Goal: Complete Application Form: Complete application form

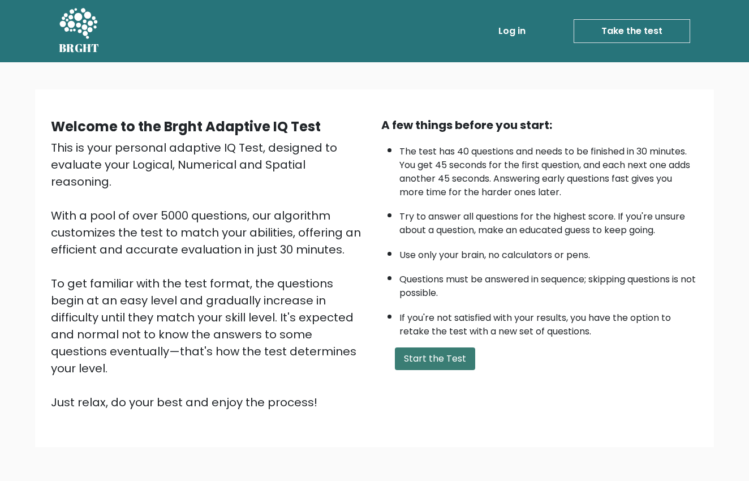
click at [446, 370] on button "Start the Test" at bounding box center [435, 358] width 80 height 23
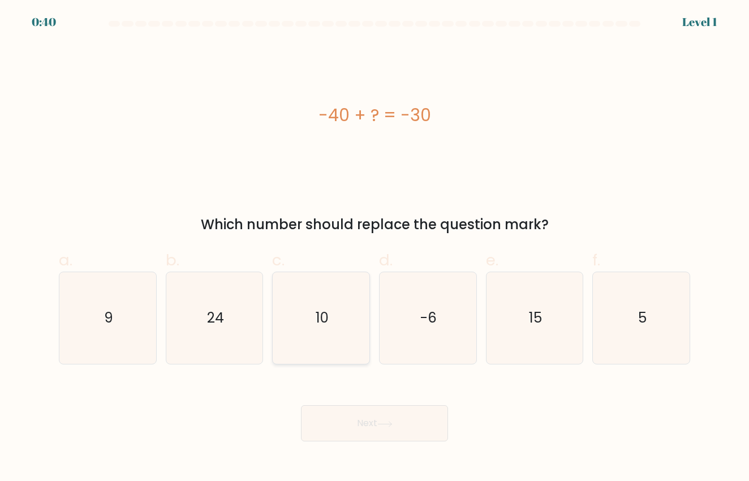
click at [321, 318] on text "10" at bounding box center [321, 318] width 13 height 19
click at [374, 248] on input "c. 10" at bounding box center [374, 243] width 1 height 7
radio input "true"
click at [377, 421] on button "Next" at bounding box center [374, 423] width 147 height 36
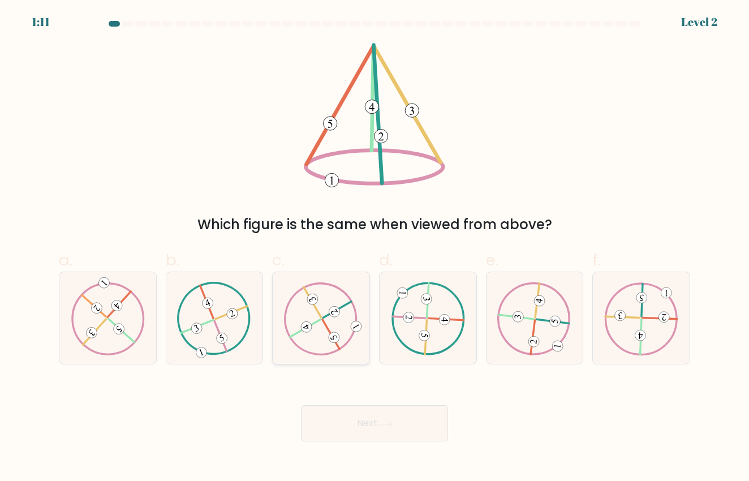
click at [350, 327] on icon at bounding box center [321, 319] width 74 height 74
click at [374, 248] on input "c." at bounding box center [374, 243] width 1 height 7
radio input "true"
click at [366, 427] on button "Next" at bounding box center [374, 423] width 147 height 36
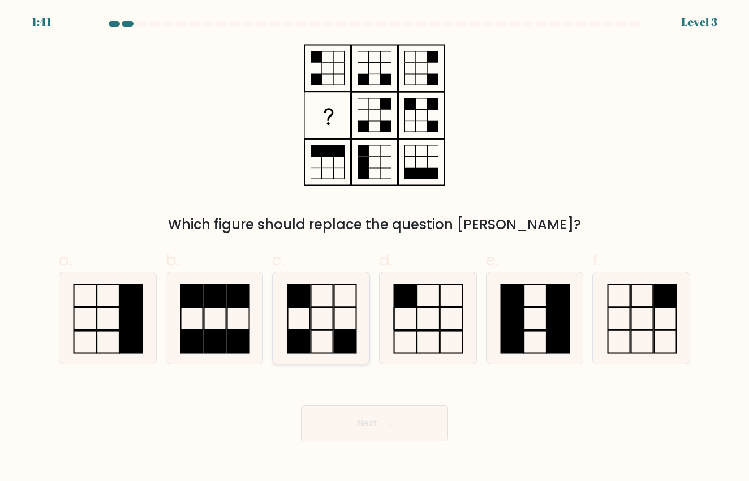
click at [322, 320] on icon at bounding box center [321, 318] width 92 height 92
click at [374, 248] on input "c." at bounding box center [374, 243] width 1 height 7
radio input "true"
click at [390, 431] on button "Next" at bounding box center [374, 423] width 147 height 36
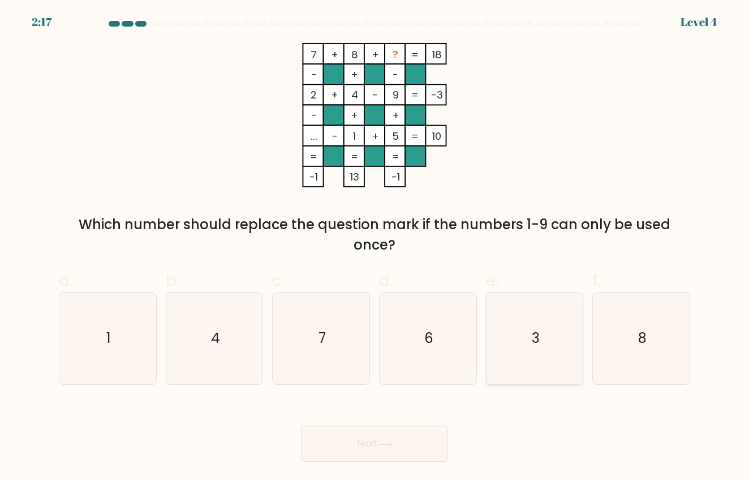
click at [509, 339] on icon "3" at bounding box center [535, 338] width 92 height 92
click at [375, 248] on input "e. 3" at bounding box center [374, 243] width 1 height 7
radio input "true"
click at [359, 436] on button "Next" at bounding box center [374, 443] width 147 height 36
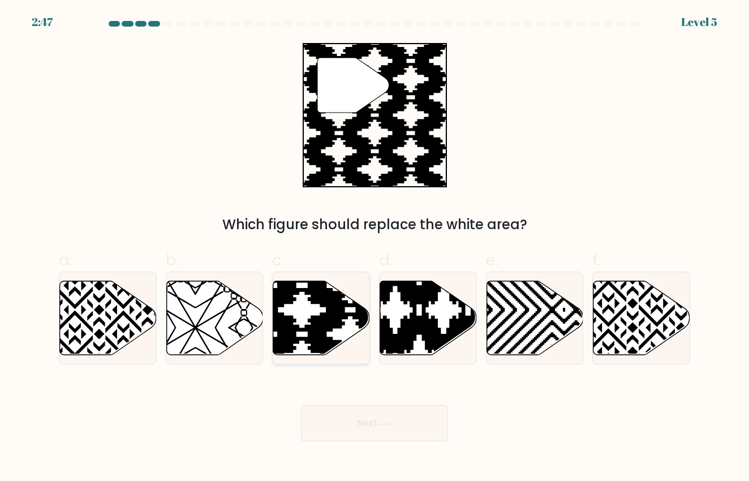
click at [338, 349] on icon at bounding box center [350, 358] width 194 height 194
click at [374, 248] on input "c." at bounding box center [374, 243] width 1 height 7
radio input "true"
click at [373, 420] on button "Next" at bounding box center [374, 423] width 147 height 36
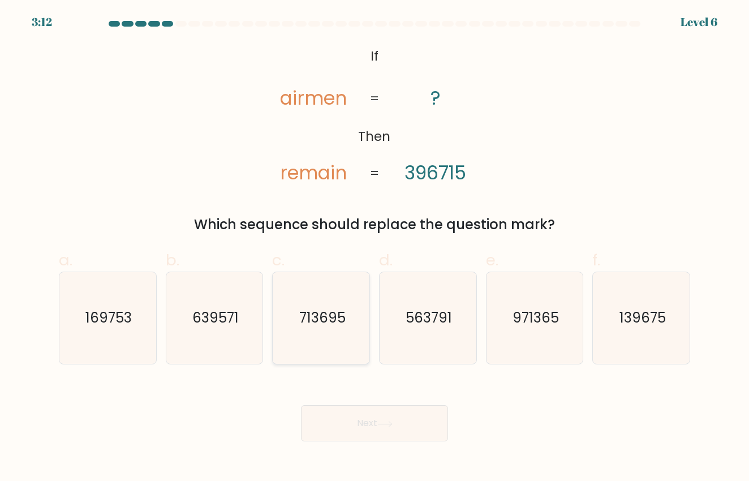
click at [352, 318] on icon "713695" at bounding box center [321, 318] width 92 height 92
click at [374, 248] on input "c. 713695" at bounding box center [374, 243] width 1 height 7
radio input "true"
click at [373, 410] on button "Next" at bounding box center [374, 423] width 147 height 36
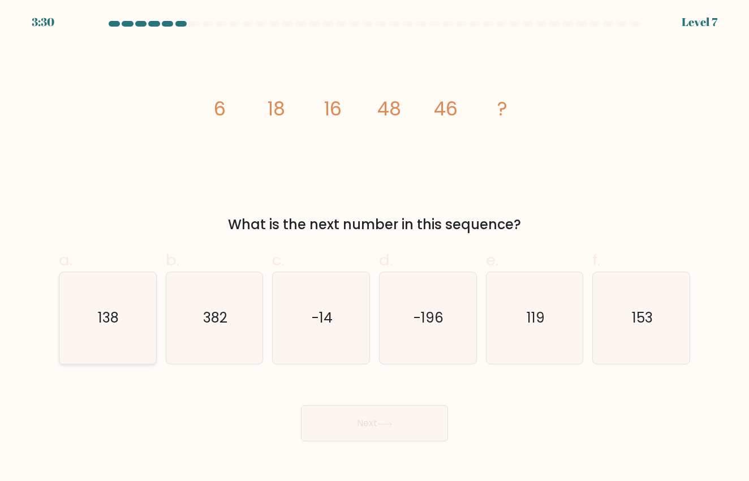
click at [62, 338] on icon "138" at bounding box center [108, 318] width 92 height 92
click at [374, 248] on input "a. 138" at bounding box center [374, 243] width 1 height 7
radio input "true"
click at [357, 427] on button "Next" at bounding box center [374, 423] width 147 height 36
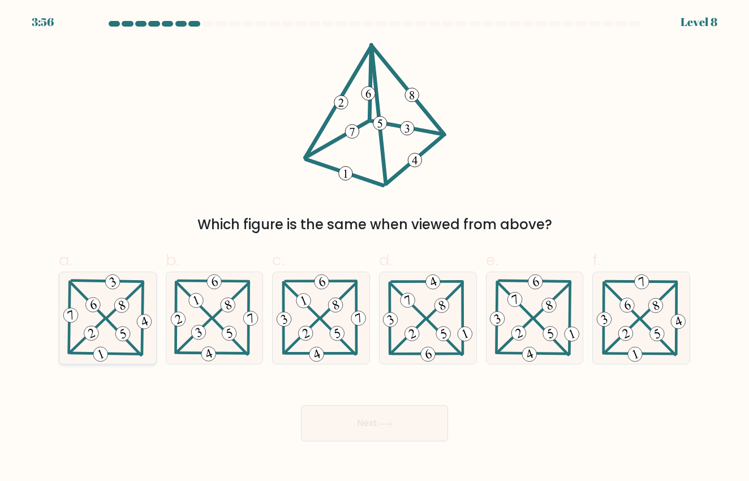
click at [130, 349] on icon at bounding box center [107, 318] width 93 height 92
click at [374, 248] on input "a." at bounding box center [374, 243] width 1 height 7
radio input "true"
click at [351, 425] on button "Next" at bounding box center [374, 423] width 147 height 36
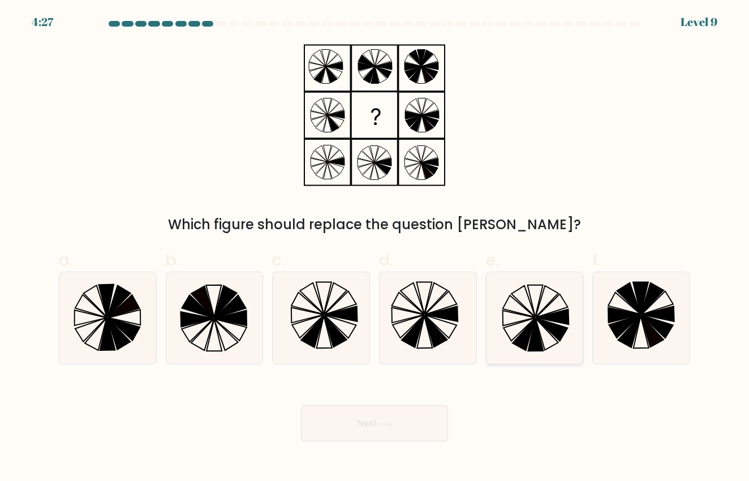
click at [541, 321] on icon at bounding box center [551, 329] width 32 height 23
click at [375, 248] on input "e." at bounding box center [374, 243] width 1 height 7
radio input "true"
click at [375, 417] on button "Next" at bounding box center [374, 423] width 147 height 36
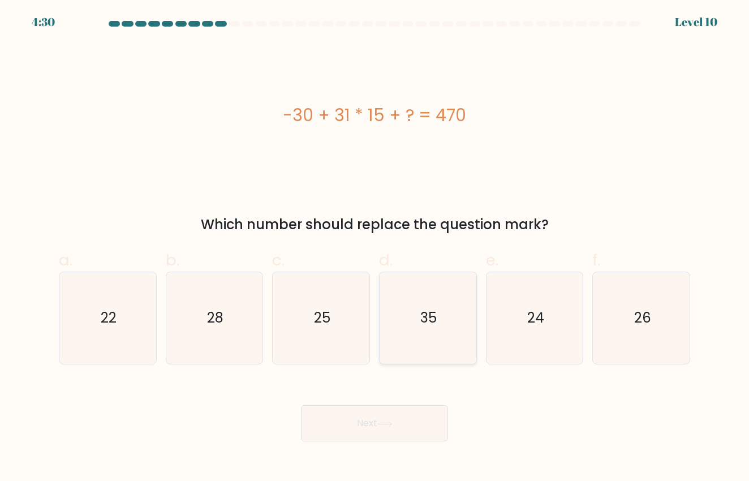
click at [433, 290] on icon "35" at bounding box center [428, 318] width 92 height 92
click at [375, 248] on input "d. 35" at bounding box center [374, 243] width 1 height 7
radio input "true"
click at [404, 403] on div "Next" at bounding box center [374, 409] width 645 height 63
click at [391, 417] on button "Next" at bounding box center [374, 423] width 147 height 36
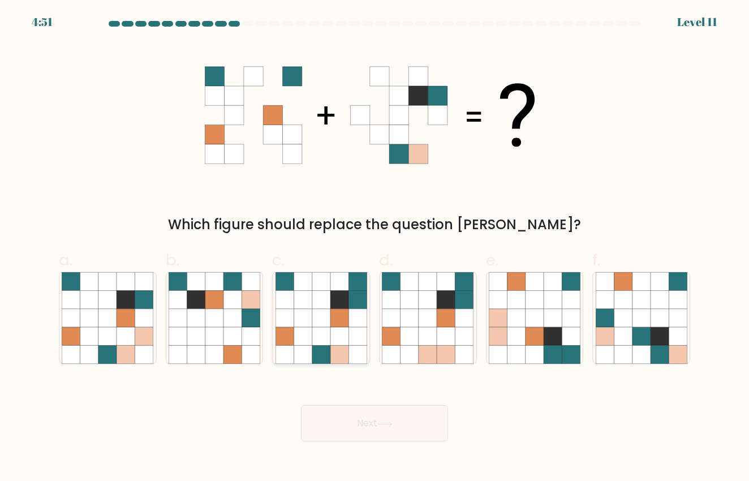
click at [318, 338] on icon at bounding box center [321, 336] width 18 height 18
click at [374, 248] on input "c." at bounding box center [374, 243] width 1 height 7
radio input "true"
click at [351, 423] on button "Next" at bounding box center [374, 423] width 147 height 36
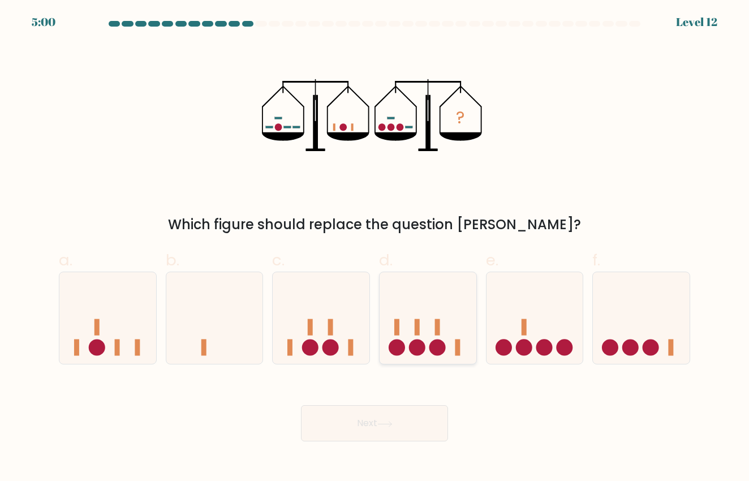
click at [432, 353] on icon at bounding box center [427, 318] width 97 height 80
click at [375, 248] on input "d." at bounding box center [374, 243] width 1 height 7
radio input "true"
click at [399, 430] on button "Next" at bounding box center [374, 423] width 147 height 36
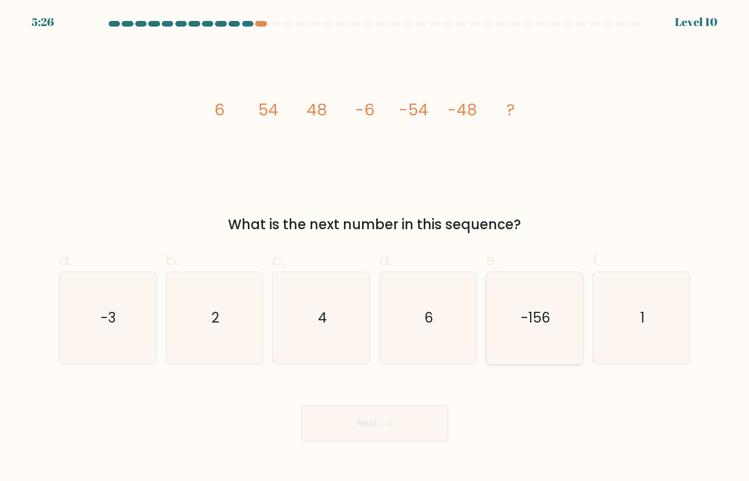
click at [533, 304] on icon "-156" at bounding box center [535, 318] width 92 height 92
click at [375, 248] on input "e. -156" at bounding box center [374, 243] width 1 height 7
radio input "true"
click at [404, 418] on button "Next" at bounding box center [374, 423] width 147 height 36
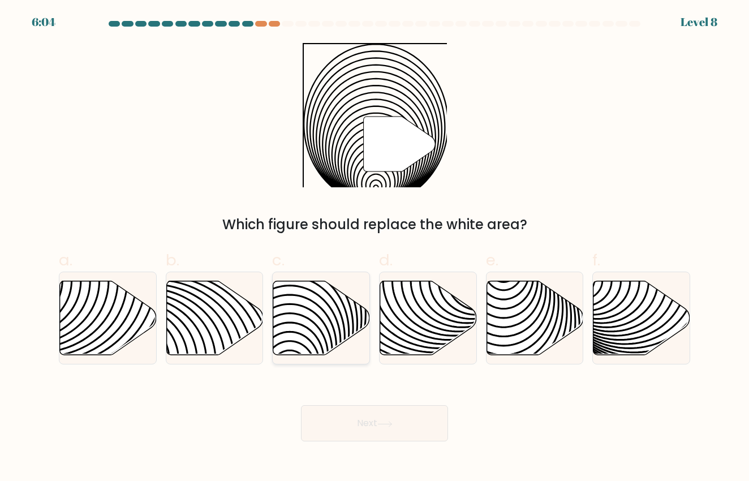
click at [351, 315] on icon at bounding box center [321, 317] width 97 height 74
click at [374, 248] on input "c." at bounding box center [374, 243] width 1 height 7
radio input "true"
click at [387, 421] on icon at bounding box center [384, 424] width 15 height 6
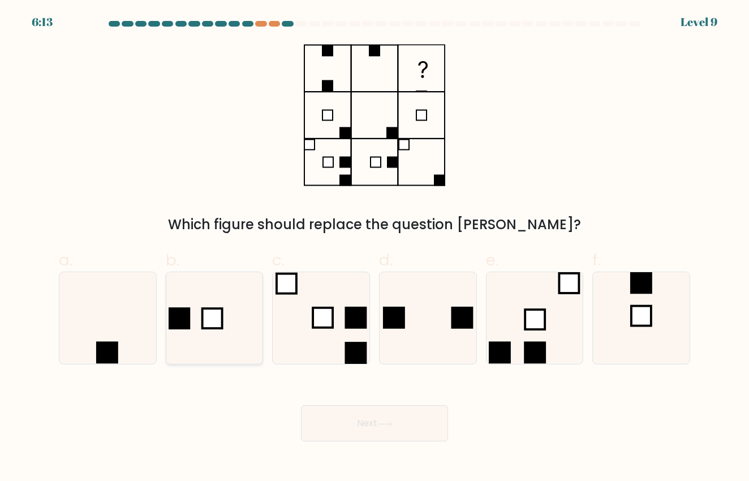
click at [168, 329] on icon at bounding box center [214, 318] width 92 height 92
click at [374, 248] on input "b." at bounding box center [374, 243] width 1 height 7
radio input "true"
click at [118, 327] on icon at bounding box center [108, 318] width 92 height 92
click at [374, 248] on input "a." at bounding box center [374, 243] width 1 height 7
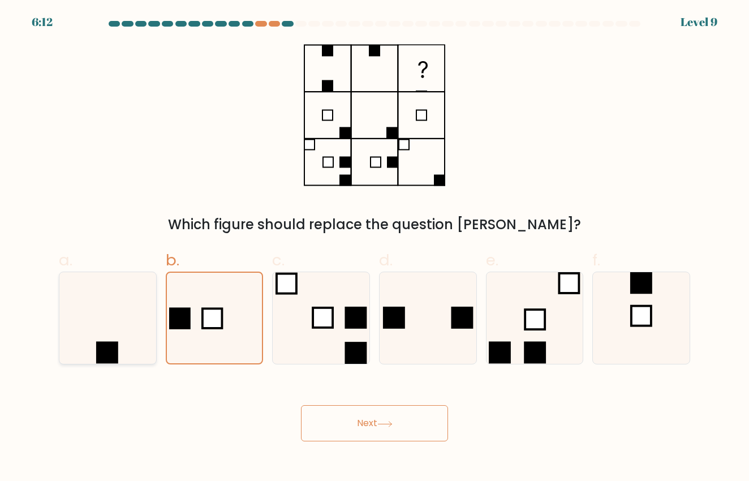
radio input "true"
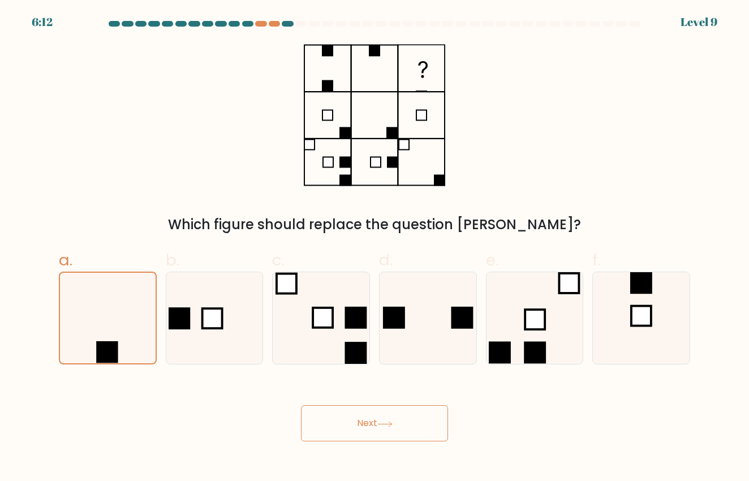
click at [349, 451] on body "6:12 Level 9" at bounding box center [374, 240] width 749 height 481
click at [358, 421] on button "Next" at bounding box center [374, 423] width 147 height 36
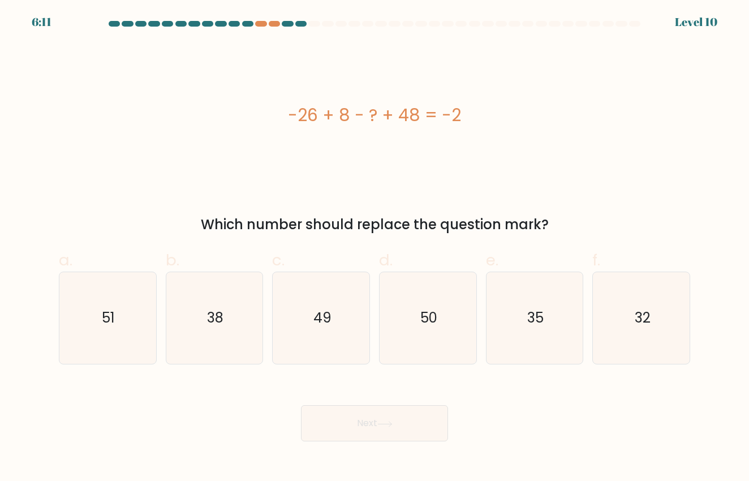
click at [358, 421] on button "Next" at bounding box center [374, 423] width 147 height 36
click at [275, 28] on div at bounding box center [374, 26] width 645 height 10
click at [275, 27] on div at bounding box center [374, 26] width 645 height 10
click at [275, 26] on div at bounding box center [274, 24] width 11 height 6
click at [274, 23] on div at bounding box center [274, 24] width 11 height 6
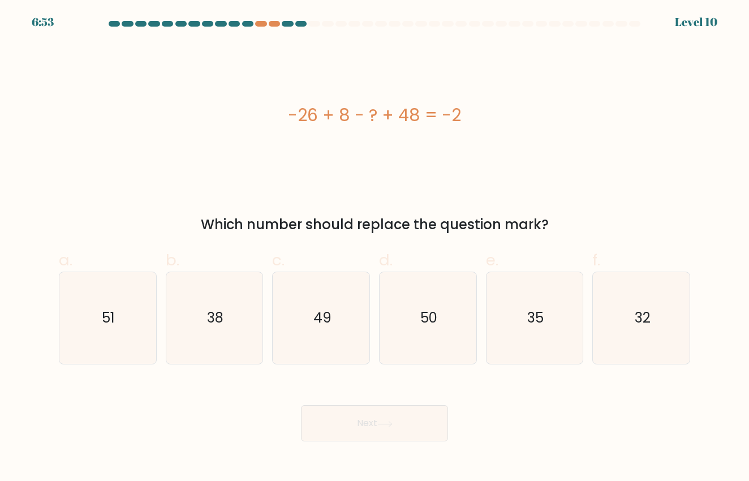
click at [245, 28] on div at bounding box center [374, 26] width 645 height 10
click at [611, 317] on icon "32" at bounding box center [641, 318] width 92 height 92
click at [375, 248] on input "f. 32" at bounding box center [374, 243] width 1 height 7
radio input "true"
click at [365, 427] on button "Next" at bounding box center [374, 423] width 147 height 36
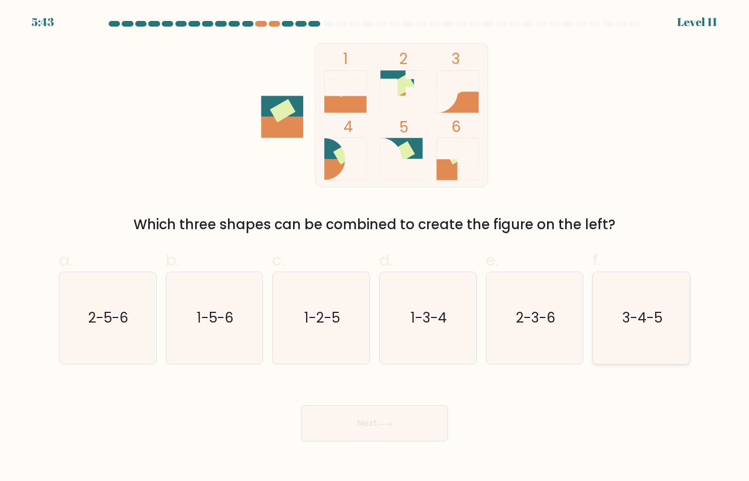
click at [621, 320] on icon "3-4-5" at bounding box center [641, 318] width 92 height 92
click at [375, 248] on input "f. 3-4-5" at bounding box center [374, 243] width 1 height 7
radio input "true"
click at [327, 410] on button "Next" at bounding box center [374, 423] width 147 height 36
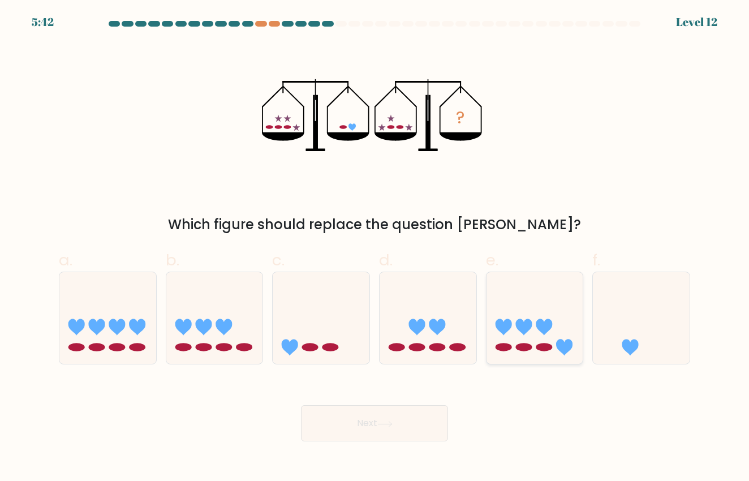
click at [560, 338] on icon at bounding box center [534, 318] width 97 height 80
click at [375, 248] on input "e." at bounding box center [374, 243] width 1 height 7
radio input "true"
click at [397, 439] on button "Next" at bounding box center [374, 423] width 147 height 36
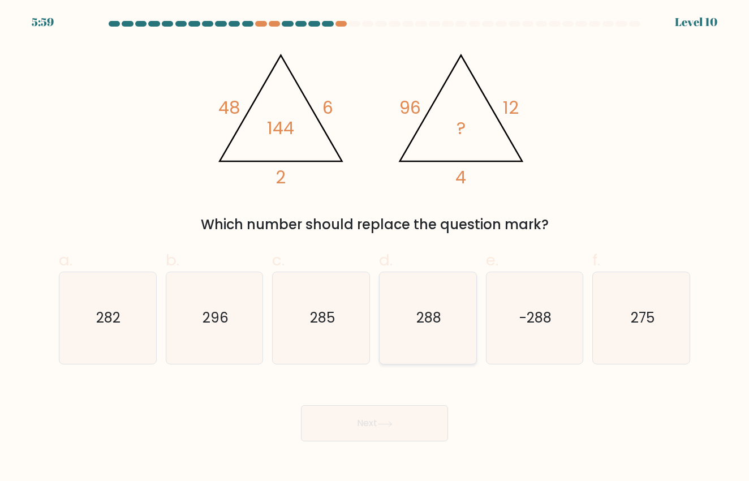
click at [466, 348] on icon "288" at bounding box center [428, 318] width 92 height 92
click at [375, 248] on input "d. 288" at bounding box center [374, 243] width 1 height 7
radio input "true"
click at [408, 427] on button "Next" at bounding box center [374, 423] width 147 height 36
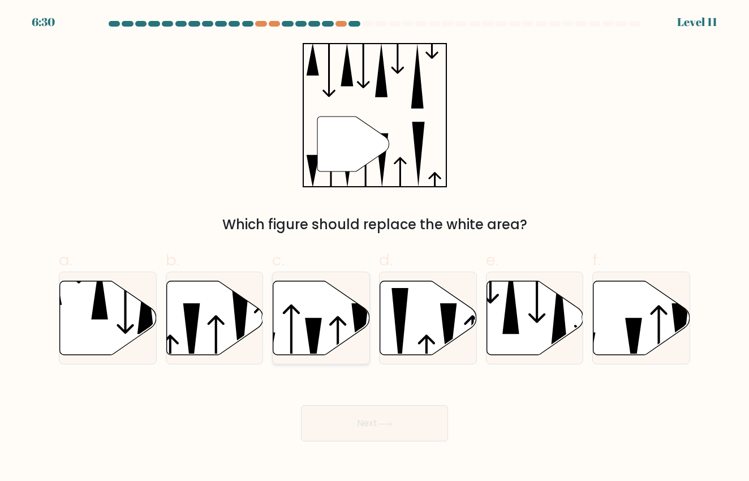
click at [309, 305] on icon at bounding box center [321, 317] width 97 height 74
click at [374, 248] on input "c." at bounding box center [374, 243] width 1 height 7
radio input "true"
click at [215, 318] on icon at bounding box center [215, 344] width 17 height 59
click at [374, 248] on input "b." at bounding box center [374, 243] width 1 height 7
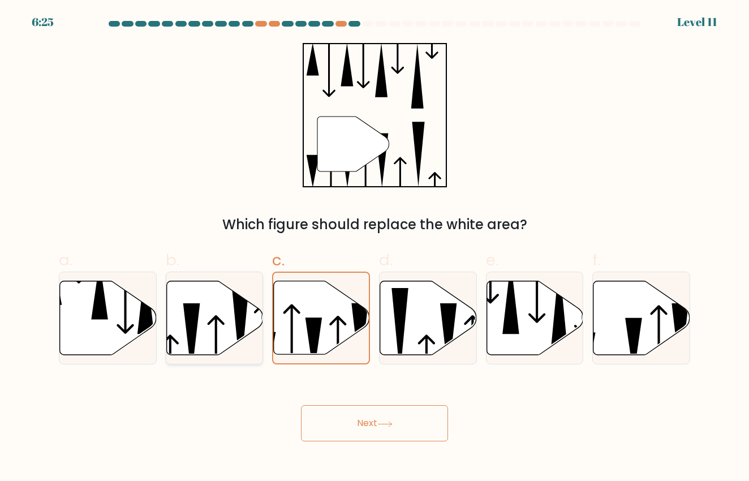
radio input "true"
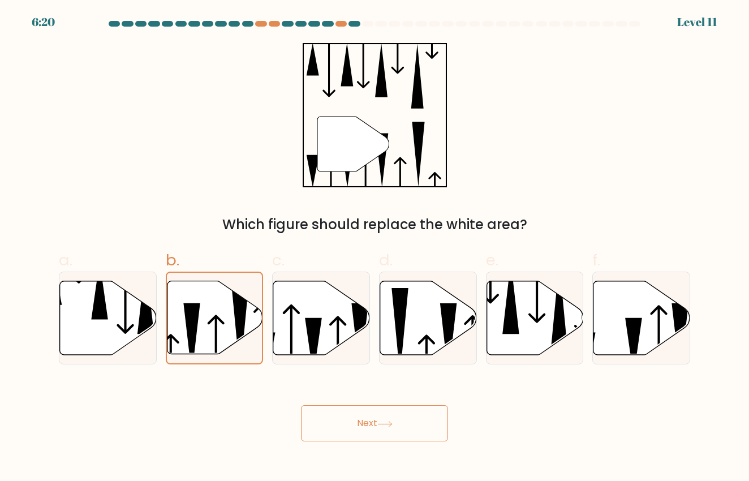
click at [402, 416] on button "Next" at bounding box center [374, 423] width 147 height 36
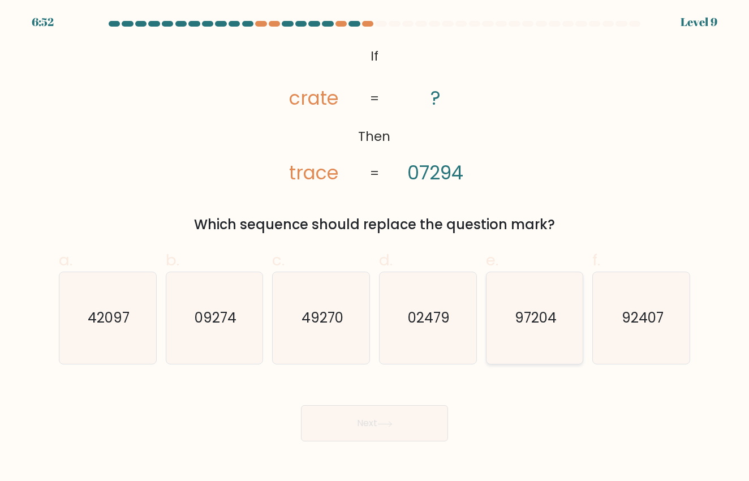
click at [546, 325] on text "97204" at bounding box center [536, 318] width 42 height 19
click at [375, 248] on input "e. 97204" at bounding box center [374, 243] width 1 height 7
radio input "true"
click at [388, 430] on button "Next" at bounding box center [374, 423] width 147 height 36
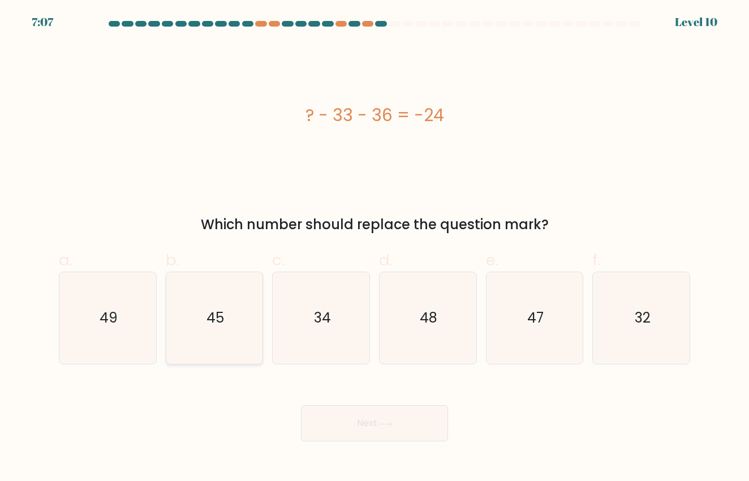
click at [257, 323] on icon "45" at bounding box center [214, 318] width 92 height 92
click at [374, 248] on input "b. 45" at bounding box center [374, 243] width 1 height 7
radio input "true"
click at [382, 448] on body "7:06 Level 10" at bounding box center [374, 240] width 749 height 481
click at [392, 431] on button "Next" at bounding box center [374, 423] width 147 height 36
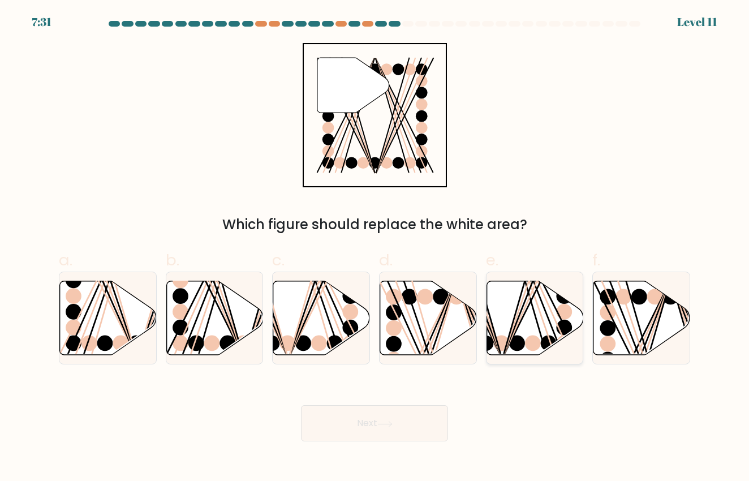
click at [569, 300] on ellipse at bounding box center [564, 296] width 16 height 16
click at [375, 248] on input "e." at bounding box center [374, 243] width 1 height 7
radio input "true"
click at [606, 297] on circle at bounding box center [608, 296] width 16 height 16
click at [375, 248] on input "f." at bounding box center [374, 243] width 1 height 7
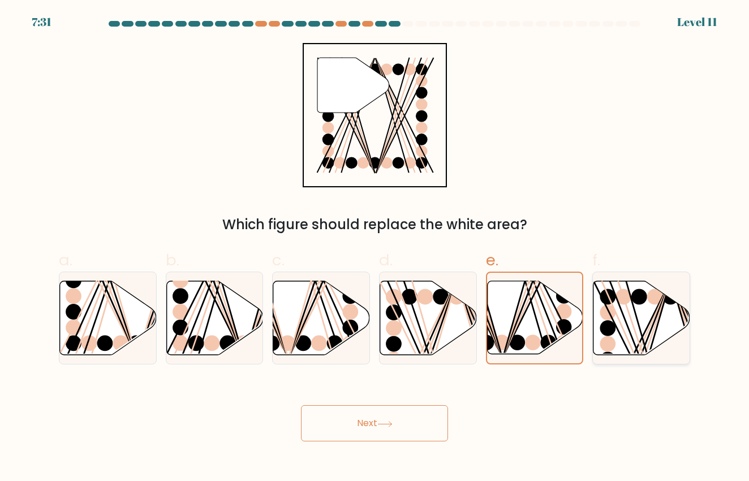
radio input "true"
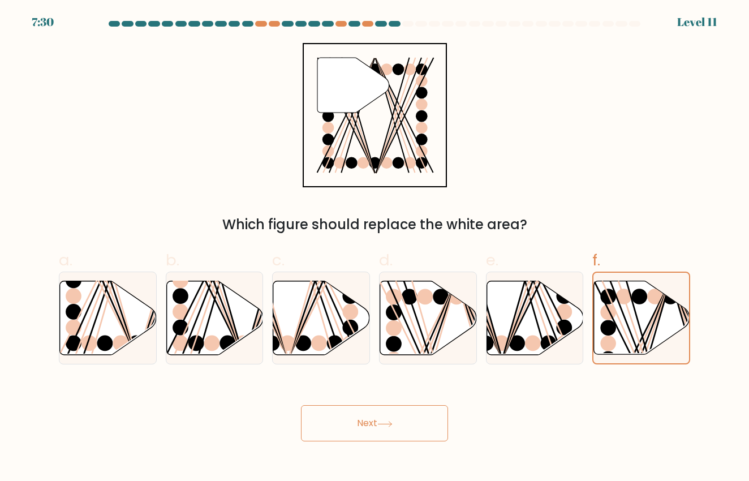
click at [394, 429] on button "Next" at bounding box center [374, 423] width 147 height 36
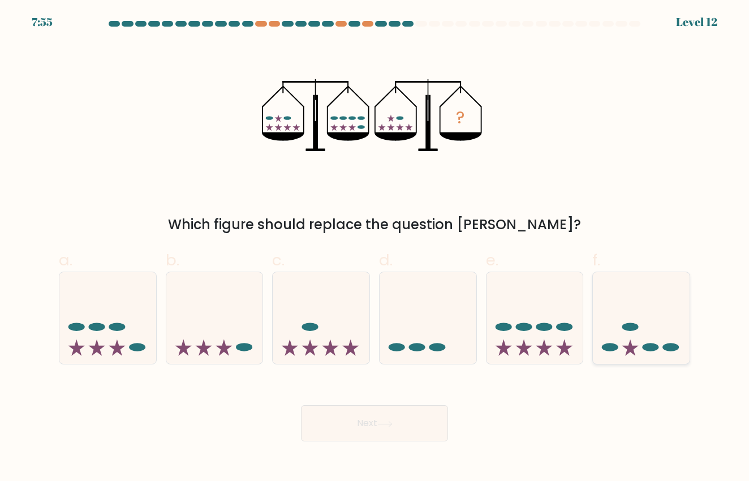
click at [631, 326] on ellipse at bounding box center [630, 326] width 16 height 8
click at [375, 248] on input "f." at bounding box center [374, 243] width 1 height 7
radio input "true"
click at [358, 448] on body "7:54 Level 12" at bounding box center [374, 240] width 749 height 481
click at [377, 430] on button "Next" at bounding box center [374, 423] width 147 height 36
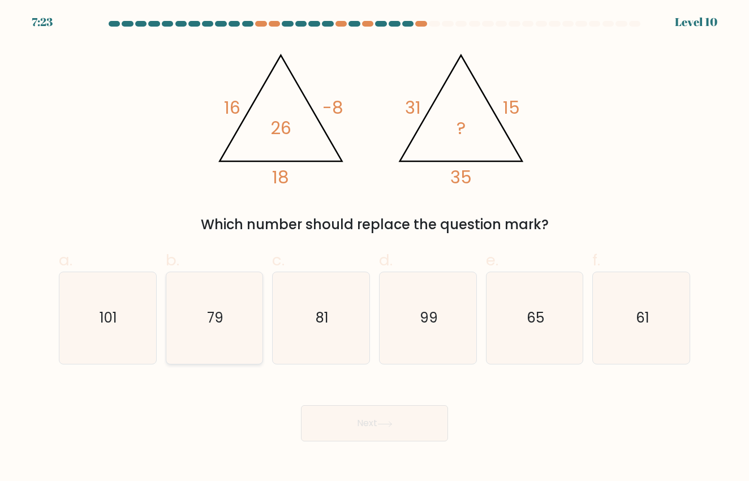
click at [199, 314] on icon "79" at bounding box center [214, 318] width 92 height 92
click at [374, 248] on input "b. 79" at bounding box center [374, 243] width 1 height 7
radio input "true"
click at [199, 314] on icon "79" at bounding box center [214, 318] width 90 height 90
click at [374, 248] on input "b. 79" at bounding box center [374, 243] width 1 height 7
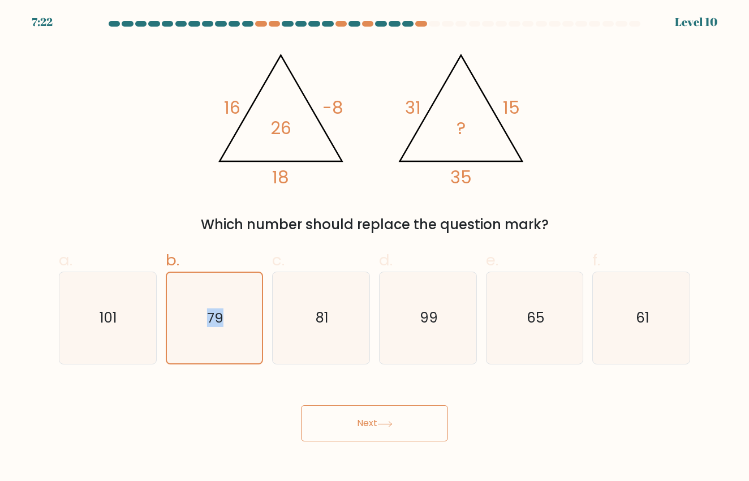
click at [398, 410] on button "Next" at bounding box center [374, 423] width 147 height 36
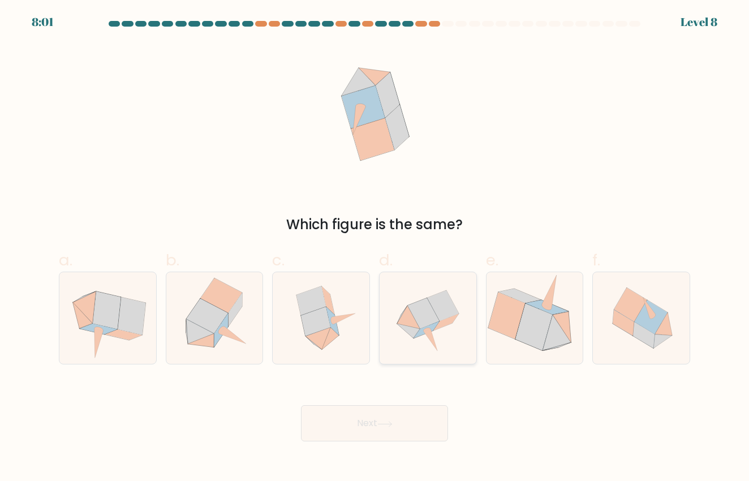
click at [448, 322] on icon at bounding box center [445, 322] width 25 height 16
click at [375, 248] on input "d." at bounding box center [374, 243] width 1 height 7
radio input "true"
click at [417, 415] on button "Next" at bounding box center [374, 423] width 147 height 36
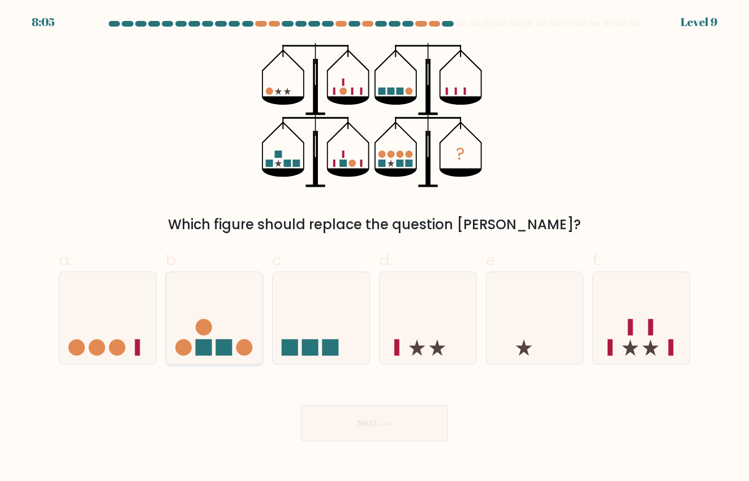
click at [235, 332] on icon at bounding box center [214, 318] width 97 height 80
click at [374, 248] on input "b." at bounding box center [374, 243] width 1 height 7
radio input "true"
click at [663, 314] on icon at bounding box center [641, 318] width 97 height 80
click at [375, 248] on input "f." at bounding box center [374, 243] width 1 height 7
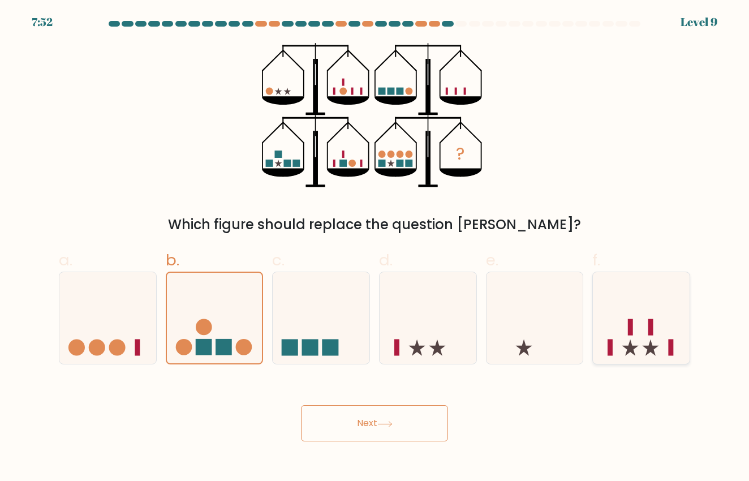
radio input "true"
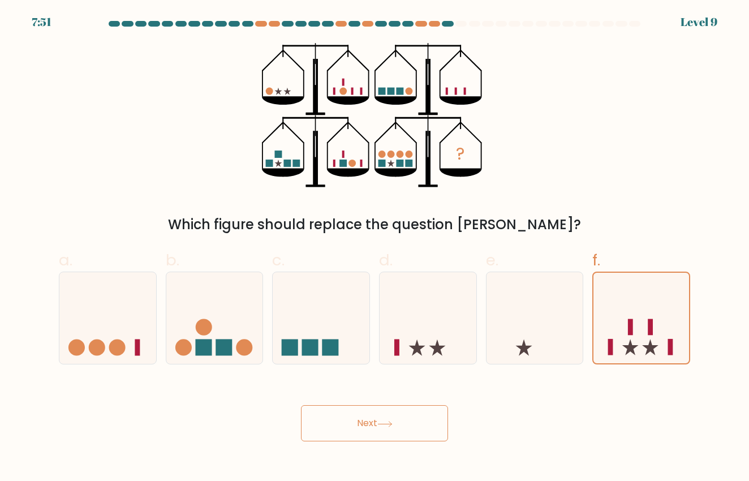
click at [417, 420] on button "Next" at bounding box center [374, 423] width 147 height 36
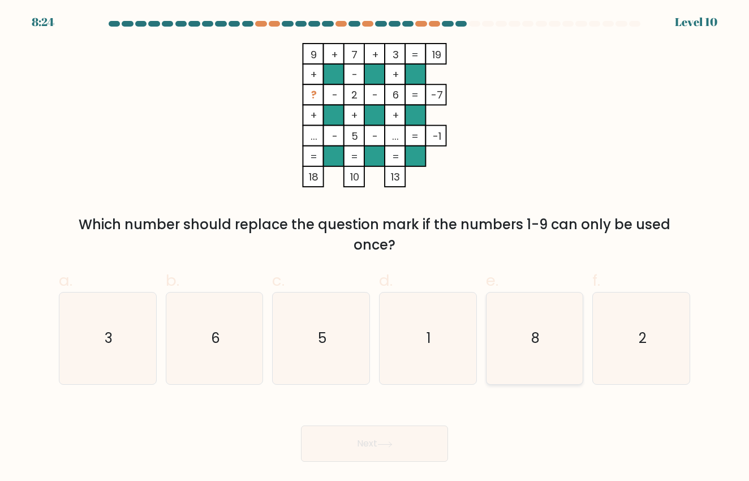
click at [531, 353] on icon "8" at bounding box center [535, 338] width 92 height 92
click at [375, 248] on input "e. 8" at bounding box center [374, 243] width 1 height 7
radio input "true"
click at [465, 351] on icon "1" at bounding box center [428, 338] width 92 height 92
click at [375, 248] on input "d. 1" at bounding box center [374, 243] width 1 height 7
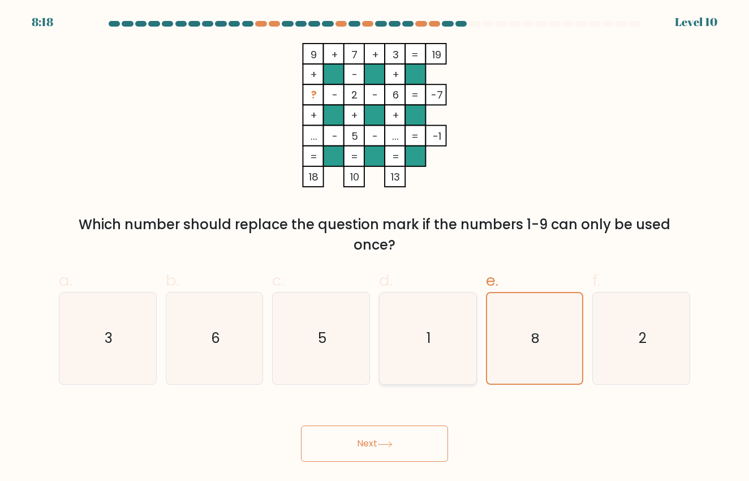
radio input "true"
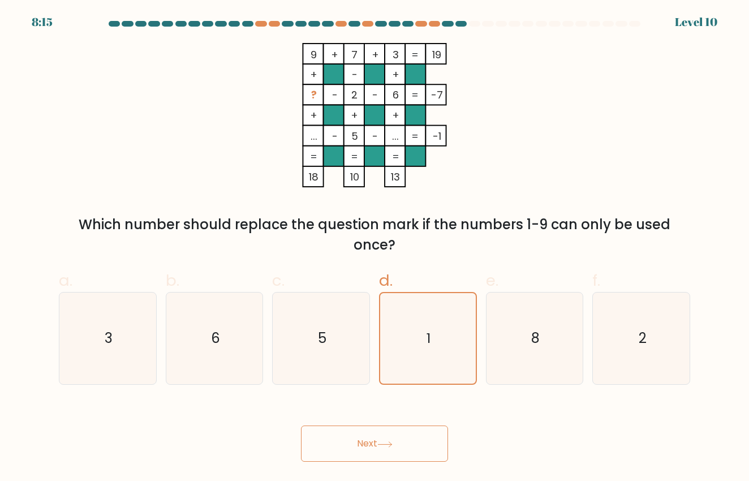
click at [417, 453] on button "Next" at bounding box center [374, 443] width 147 height 36
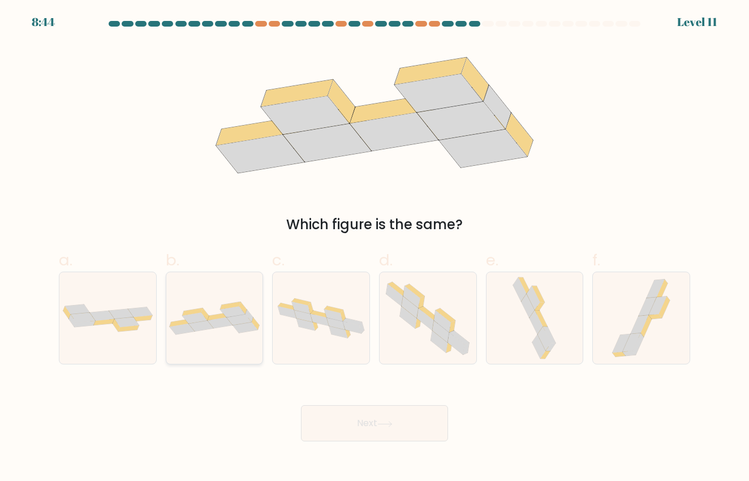
click at [199, 318] on icon at bounding box center [194, 318] width 25 height 11
click at [374, 248] on input "b." at bounding box center [374, 243] width 1 height 7
radio input "true"
click at [395, 418] on button "Next" at bounding box center [374, 423] width 147 height 36
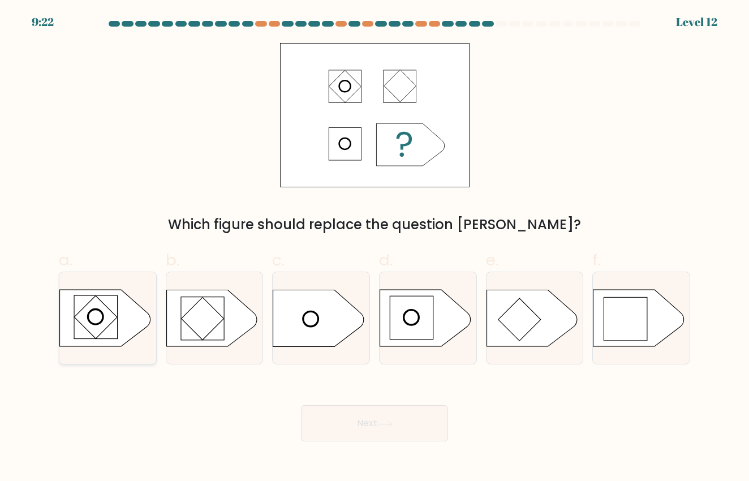
click at [92, 310] on circle at bounding box center [95, 316] width 15 height 15
click at [374, 248] on input "a." at bounding box center [374, 243] width 1 height 7
radio input "true"
click at [364, 396] on div "Next" at bounding box center [374, 409] width 645 height 63
click at [364, 409] on button "Next" at bounding box center [374, 423] width 147 height 36
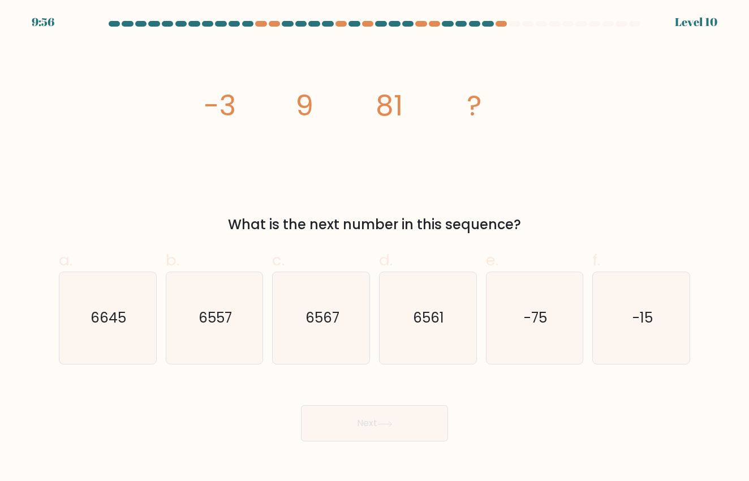
click at [259, 183] on icon "image/svg+xml -3 9 81 ?" at bounding box center [374, 115] width 339 height 144
click at [413, 321] on text "6561" at bounding box center [428, 318] width 31 height 19
click at [375, 248] on input "d. 6561" at bounding box center [374, 243] width 1 height 7
radio input "true"
click at [395, 427] on button "Next" at bounding box center [374, 423] width 147 height 36
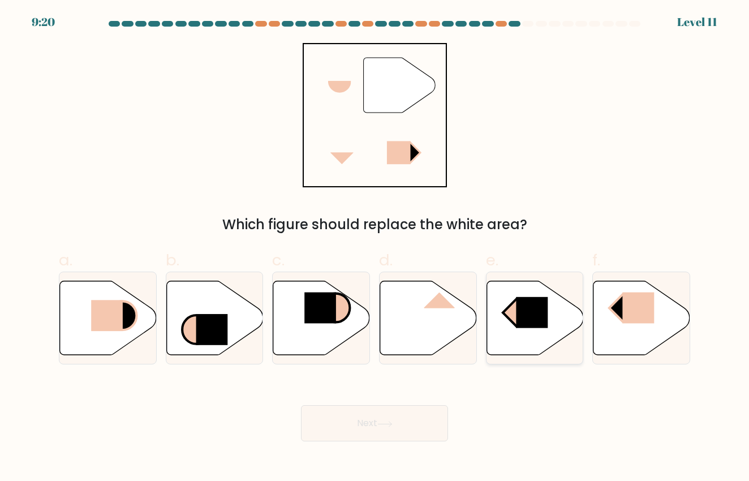
click at [526, 301] on rect at bounding box center [532, 312] width 32 height 31
click at [375, 248] on input "e." at bounding box center [374, 243] width 1 height 7
radio input "true"
click at [606, 307] on icon at bounding box center [641, 317] width 97 height 74
click at [375, 248] on input "f." at bounding box center [374, 243] width 1 height 7
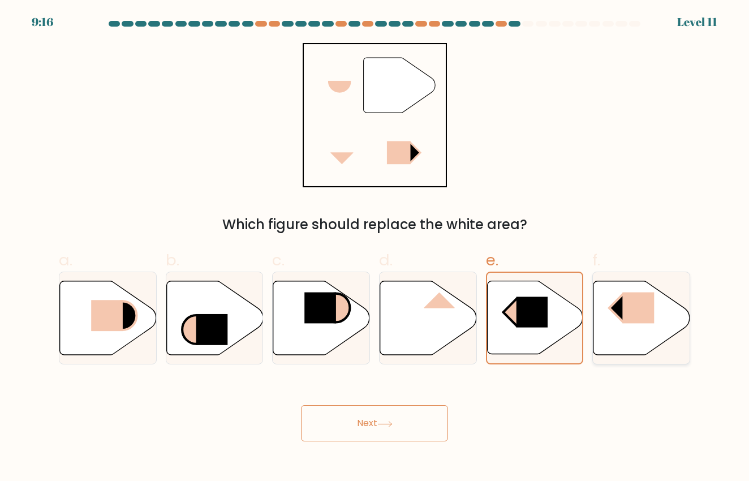
radio input "true"
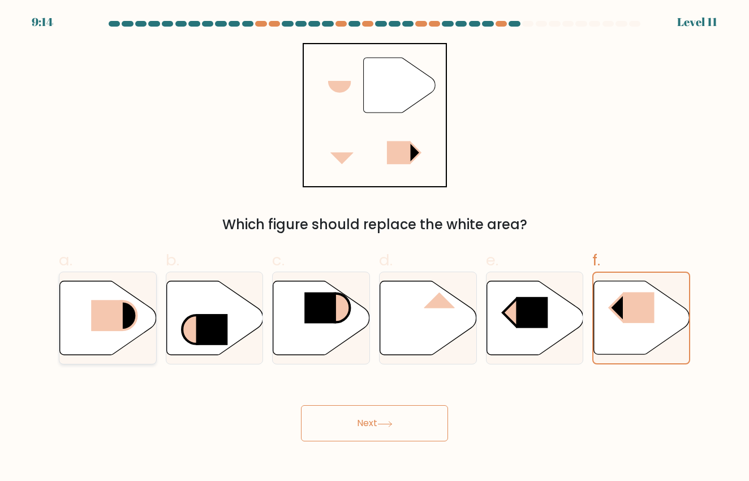
click at [101, 315] on rect at bounding box center [107, 315] width 32 height 31
click at [374, 248] on input "a." at bounding box center [374, 243] width 1 height 7
radio input "true"
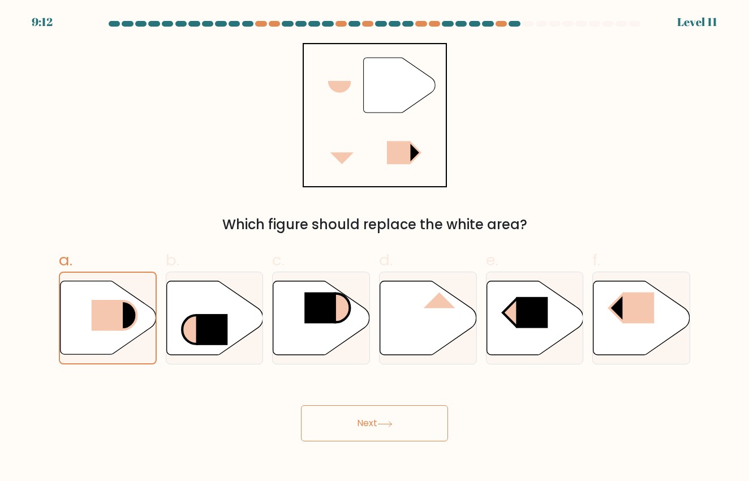
click at [380, 427] on button "Next" at bounding box center [374, 423] width 147 height 36
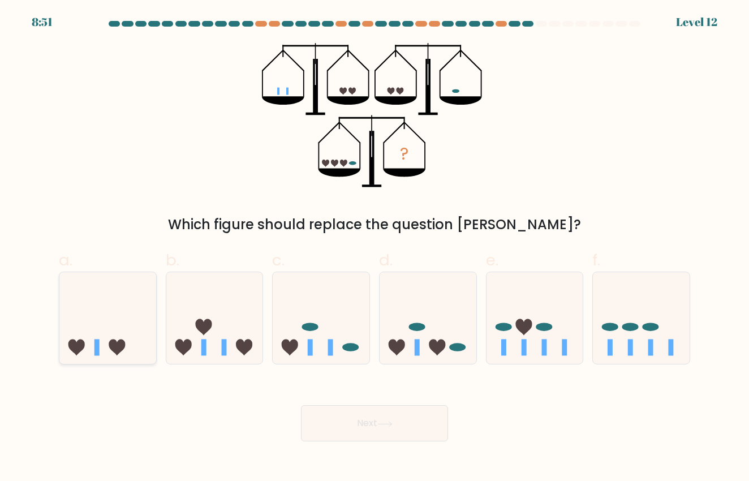
click at [89, 332] on icon at bounding box center [107, 318] width 97 height 80
click at [374, 248] on input "a." at bounding box center [374, 243] width 1 height 7
radio input "true"
click at [381, 427] on button "Next" at bounding box center [374, 423] width 147 height 36
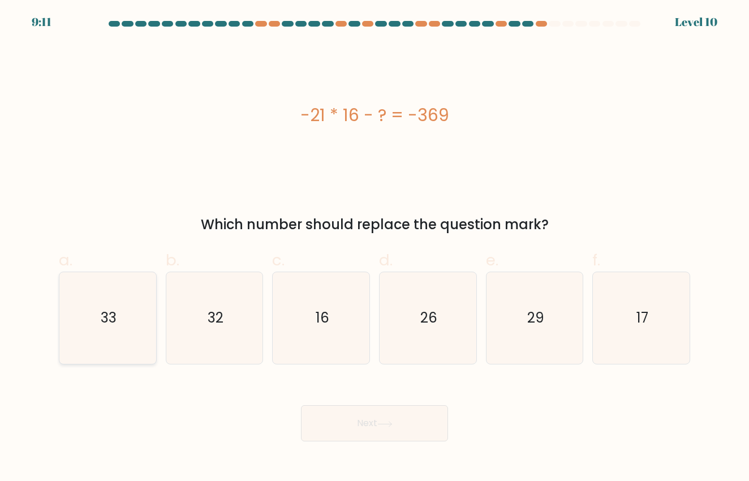
click at [132, 335] on icon "33" at bounding box center [108, 318] width 92 height 92
click at [374, 248] on input "a. 33" at bounding box center [374, 243] width 1 height 7
radio input "true"
click at [361, 425] on button "Next" at bounding box center [374, 423] width 147 height 36
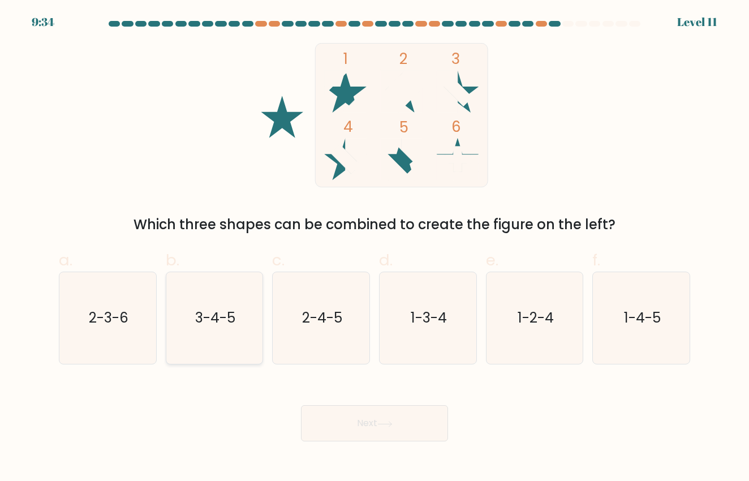
click at [205, 317] on text "3-4-5" at bounding box center [215, 318] width 40 height 19
click at [374, 248] on input "b. 3-4-5" at bounding box center [374, 243] width 1 height 7
radio input "true"
click at [392, 436] on button "Next" at bounding box center [374, 423] width 147 height 36
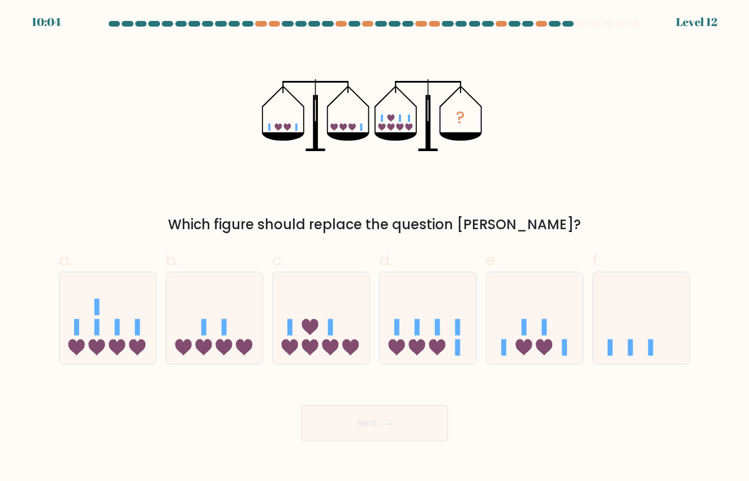
click at [164, 348] on div "b." at bounding box center [214, 306] width 107 height 116
click at [217, 338] on icon at bounding box center [214, 318] width 97 height 80
click at [374, 248] on input "b." at bounding box center [374, 243] width 1 height 7
radio input "true"
click at [102, 316] on icon at bounding box center [107, 318] width 97 height 80
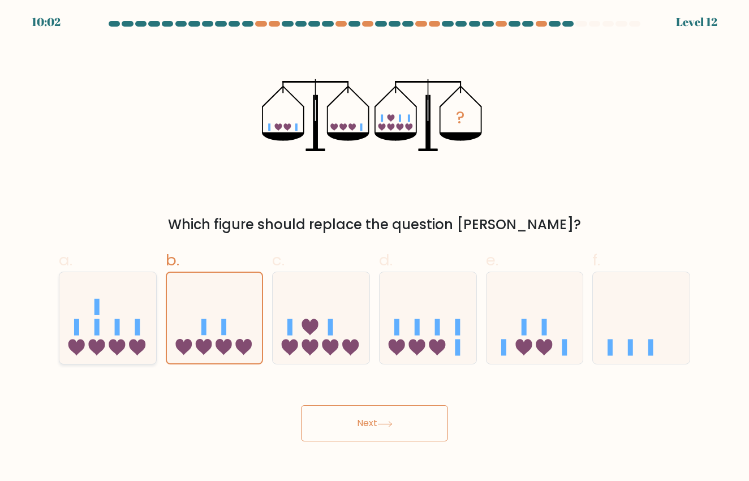
click at [374, 248] on input "a." at bounding box center [374, 243] width 1 height 7
radio input "true"
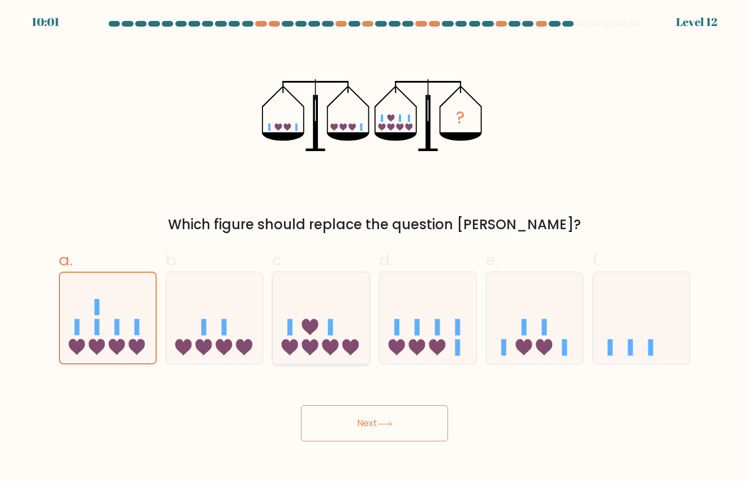
click at [338, 338] on icon at bounding box center [321, 318] width 97 height 80
click at [374, 248] on input "c." at bounding box center [374, 243] width 1 height 7
radio input "true"
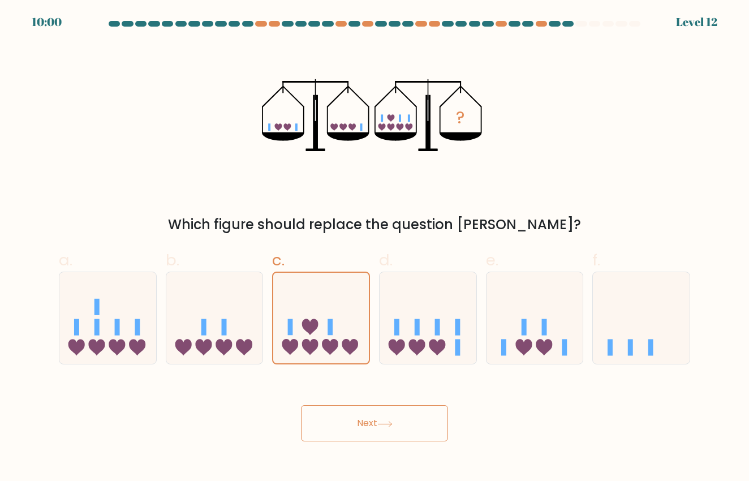
click at [403, 422] on button "Next" at bounding box center [374, 423] width 147 height 36
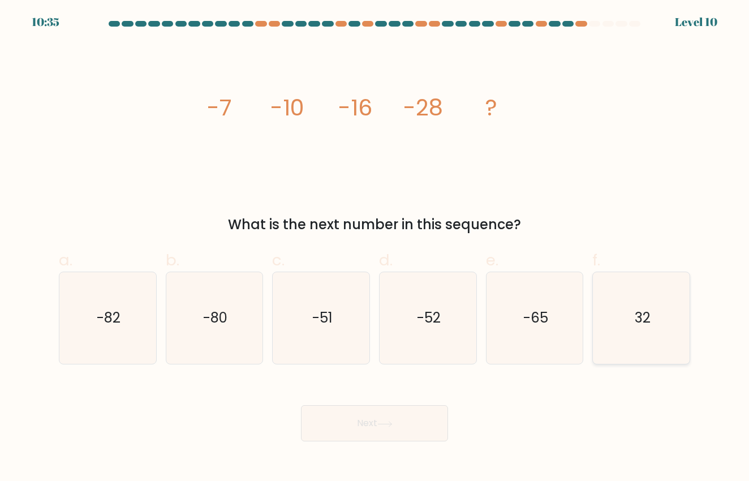
click at [616, 292] on icon "32" at bounding box center [641, 318] width 92 height 92
click at [375, 248] on input "f. 32" at bounding box center [374, 243] width 1 height 7
radio input "true"
click at [365, 410] on button "Next" at bounding box center [374, 423] width 147 height 36
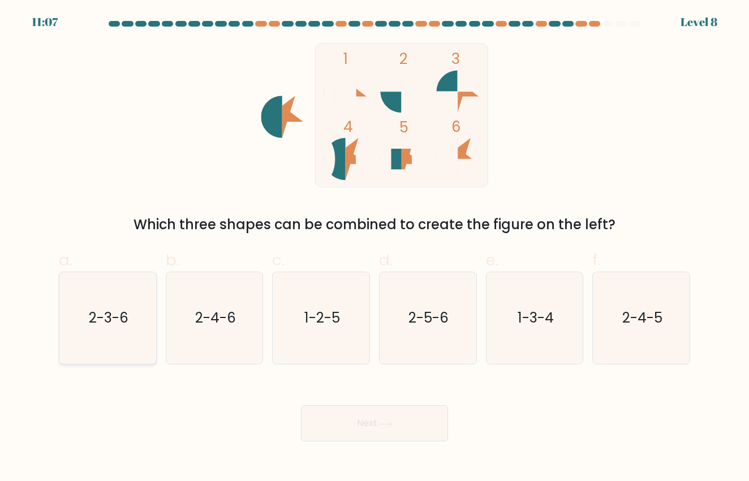
click at [146, 334] on icon "2-3-6" at bounding box center [108, 318] width 92 height 92
click at [374, 248] on input "a. 2-3-6" at bounding box center [374, 243] width 1 height 7
radio input "true"
click at [437, 439] on button "Next" at bounding box center [374, 423] width 147 height 36
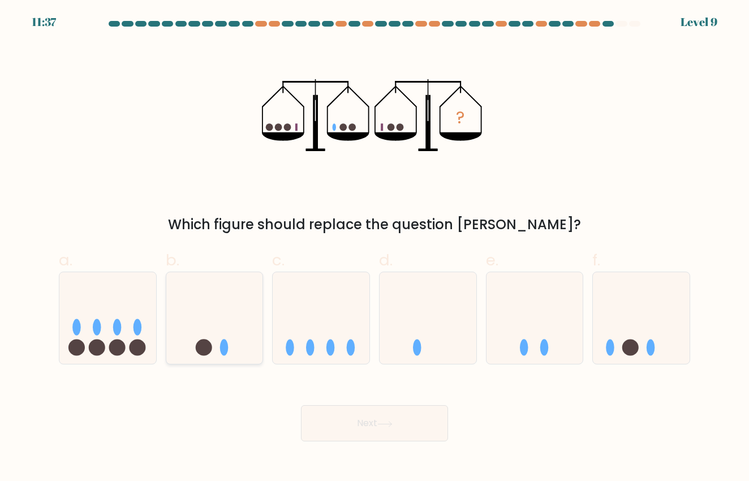
click at [228, 340] on icon at bounding box center [214, 318] width 97 height 80
click at [374, 248] on input "b." at bounding box center [374, 243] width 1 height 7
radio input "true"
click at [377, 401] on div "Next" at bounding box center [374, 409] width 645 height 63
click at [377, 418] on button "Next" at bounding box center [374, 423] width 147 height 36
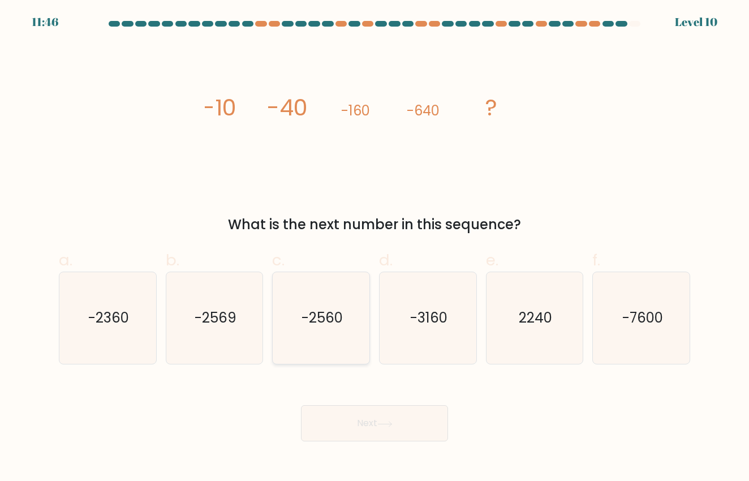
click at [338, 316] on text "-2560" at bounding box center [321, 318] width 41 height 19
click at [374, 248] on input "c. -2560" at bounding box center [374, 243] width 1 height 7
radio input "true"
click at [248, 326] on icon "-2569" at bounding box center [214, 318] width 92 height 92
click at [374, 248] on input "b. -2569" at bounding box center [374, 243] width 1 height 7
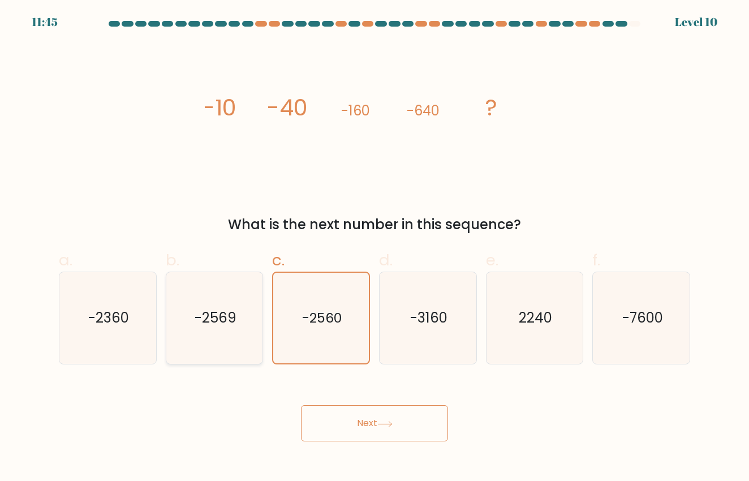
radio input "true"
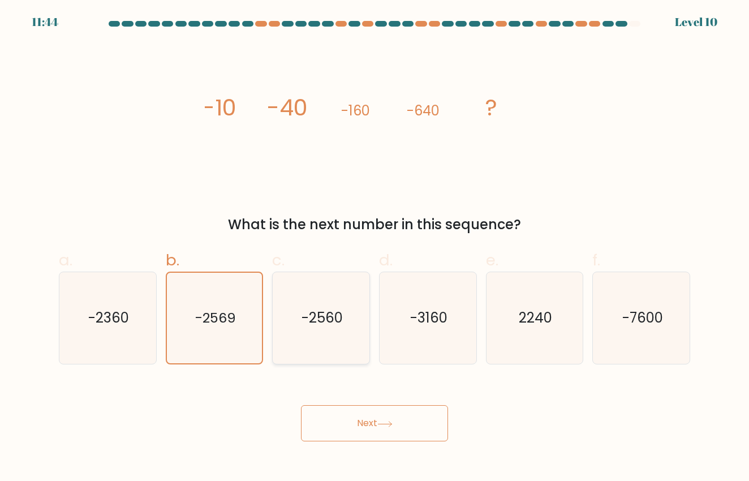
click at [313, 332] on icon "-2560" at bounding box center [321, 318] width 92 height 92
click at [374, 248] on input "c. -2560" at bounding box center [374, 243] width 1 height 7
radio input "true"
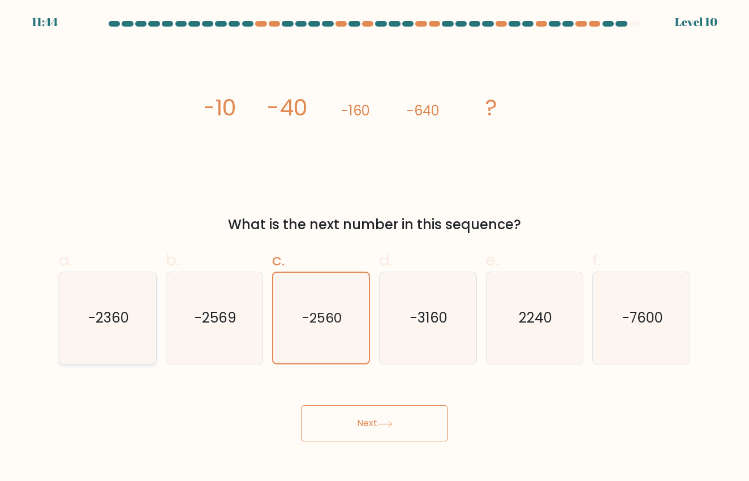
click at [125, 329] on icon "-2360" at bounding box center [108, 318] width 92 height 92
click at [374, 248] on input "a. -2360" at bounding box center [374, 243] width 1 height 7
radio input "true"
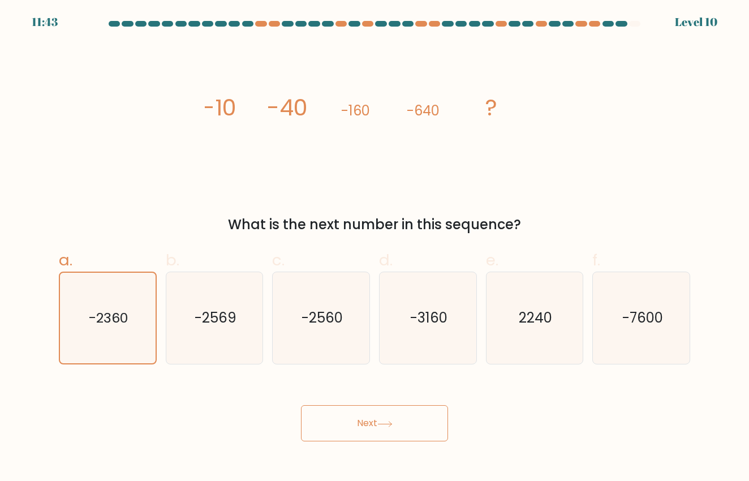
click at [355, 435] on button "Next" at bounding box center [374, 423] width 147 height 36
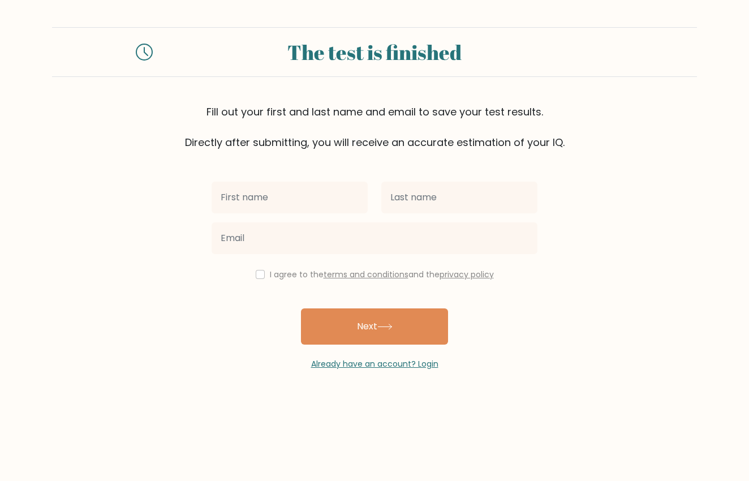
click at [266, 277] on div "I agree to the terms and conditions and the privacy policy" at bounding box center [374, 274] width 339 height 14
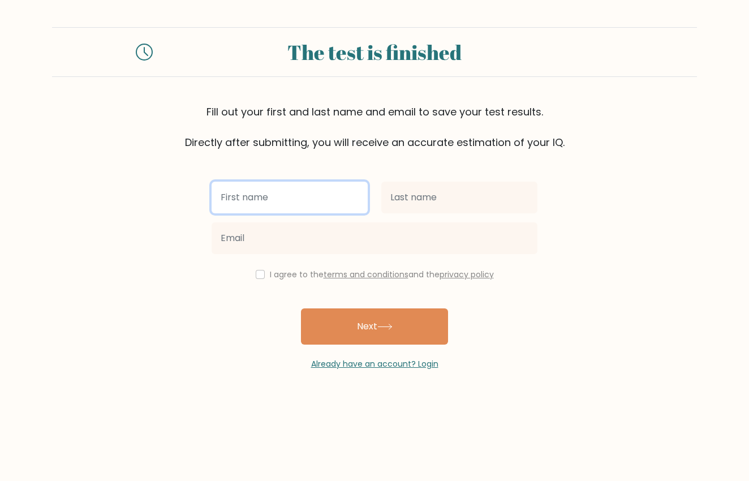
click at [289, 202] on input "text" at bounding box center [289, 197] width 156 height 32
type input "RENZY"
type input "Renzy"
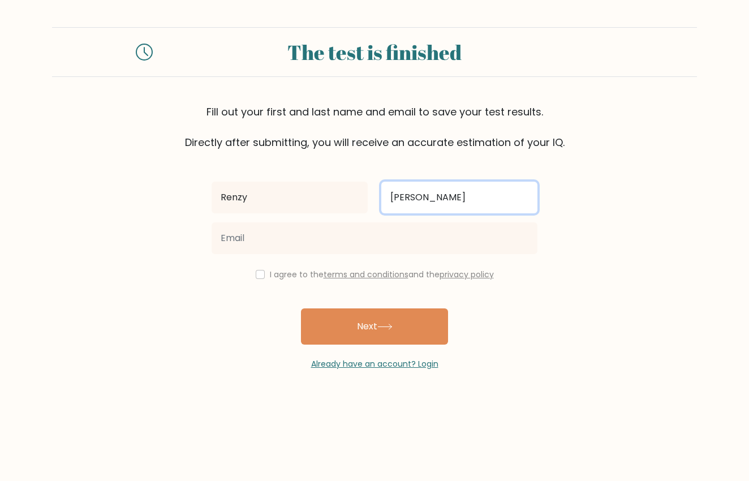
type input "Sangre Tolentino"
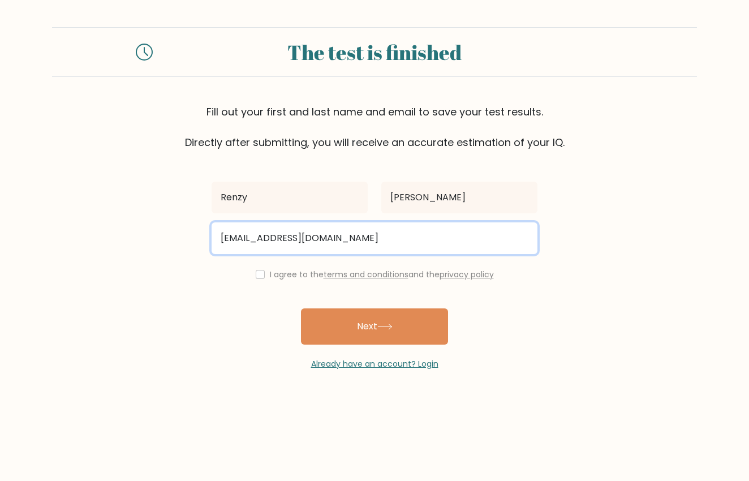
drag, startPoint x: 382, startPoint y: 235, endPoint x: 214, endPoint y: 239, distance: 167.4
type input "R"
type input "renzy.tolentino11@gmail.com"
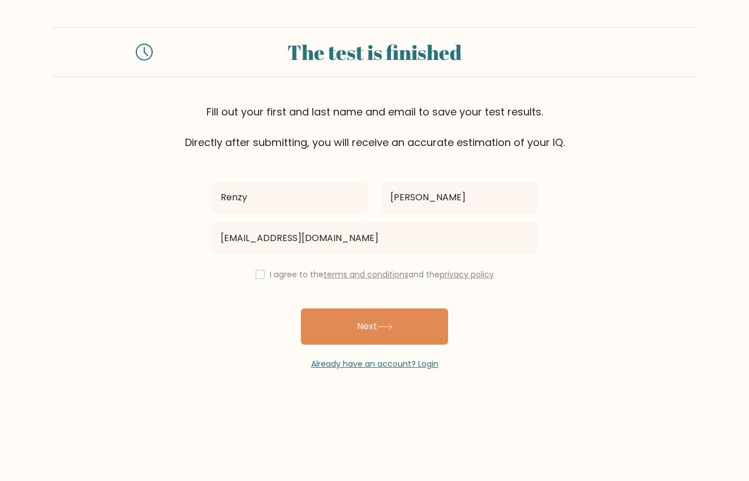
click at [254, 281] on div "I agree to the terms and conditions and the privacy policy" at bounding box center [374, 274] width 339 height 14
click at [264, 278] on div "I agree to the terms and conditions and the privacy policy" at bounding box center [374, 274] width 339 height 14
click at [260, 275] on input "checkbox" at bounding box center [260, 274] width 9 height 9
checkbox input "true"
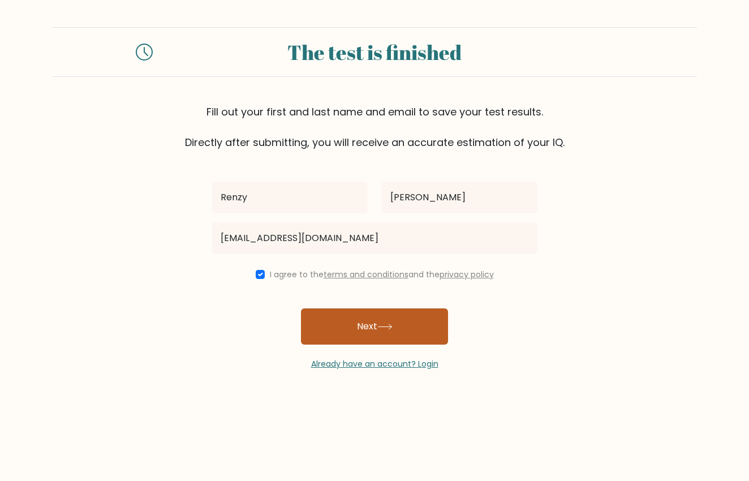
click at [371, 337] on button "Next" at bounding box center [374, 326] width 147 height 36
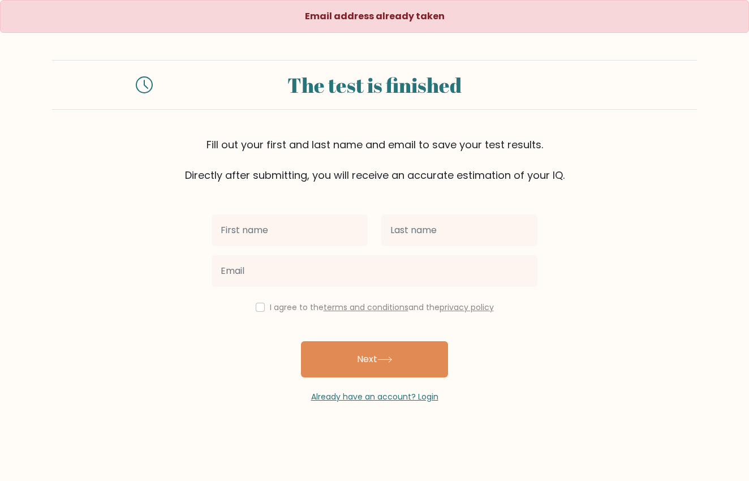
click at [319, 236] on input "text" at bounding box center [289, 230] width 156 height 32
type input "Renzy"
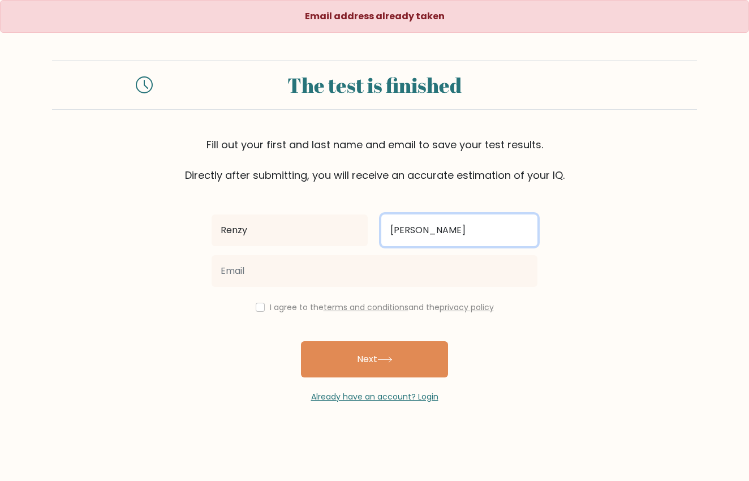
type input "Tolentino"
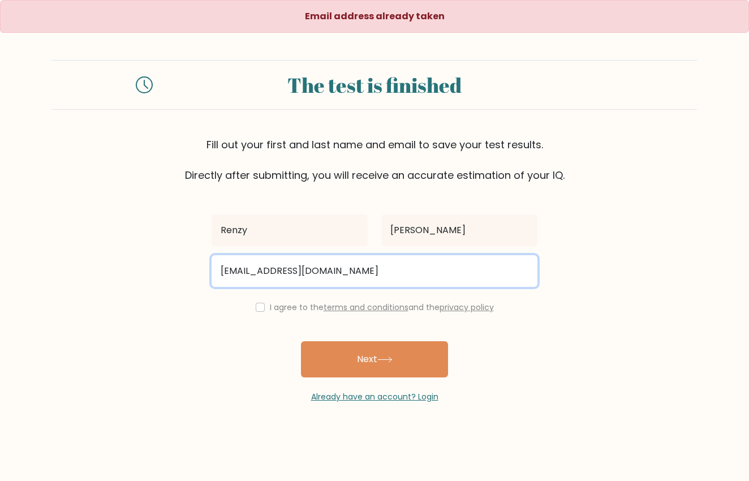
type input "[EMAIL_ADDRESS][DOMAIN_NAME]"
click at [374, 360] on button "Next" at bounding box center [374, 359] width 147 height 36
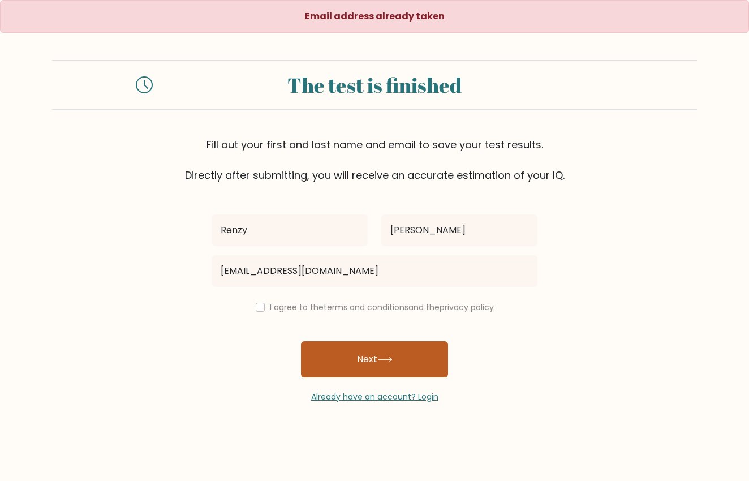
click at [363, 352] on button "Next" at bounding box center [374, 359] width 147 height 36
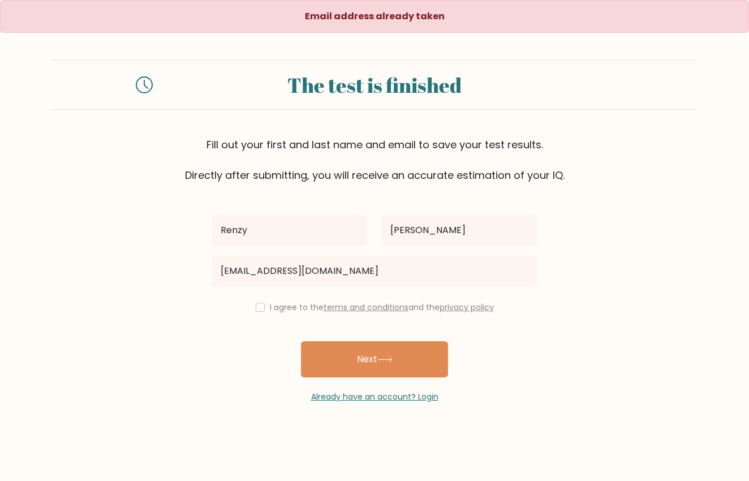
click at [265, 304] on div "I agree to the terms and conditions and the privacy policy" at bounding box center [374, 307] width 339 height 14
click at [260, 306] on input "checkbox" at bounding box center [260, 306] width 9 height 9
checkbox input "true"
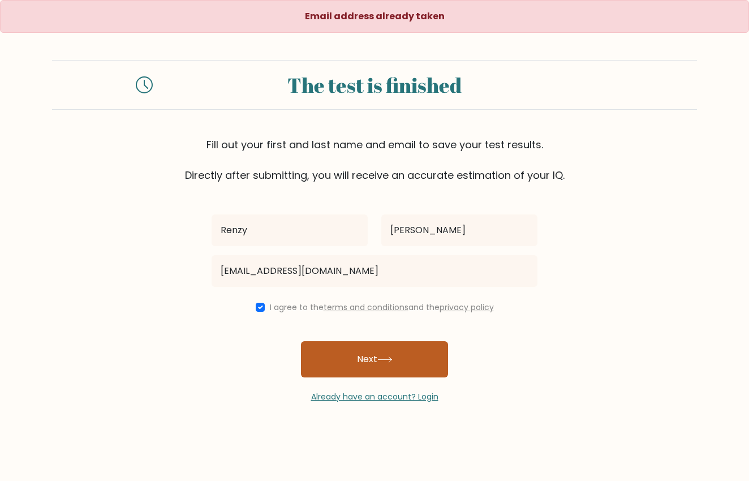
click at [353, 356] on button "Next" at bounding box center [374, 359] width 147 height 36
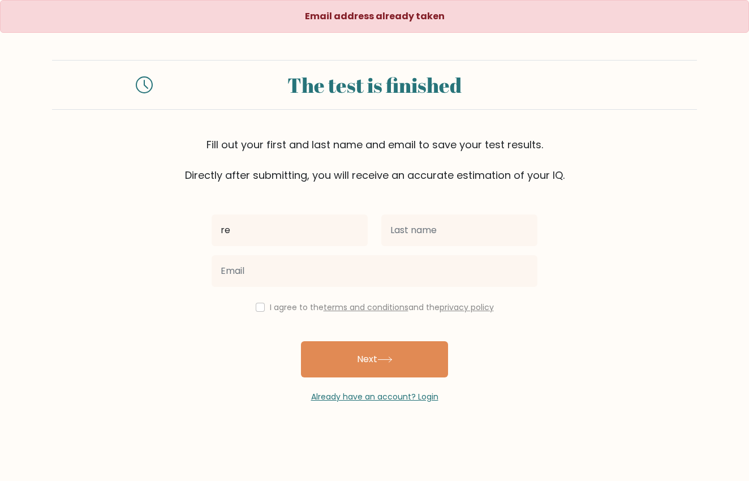
type input "r"
type input "Renzy"
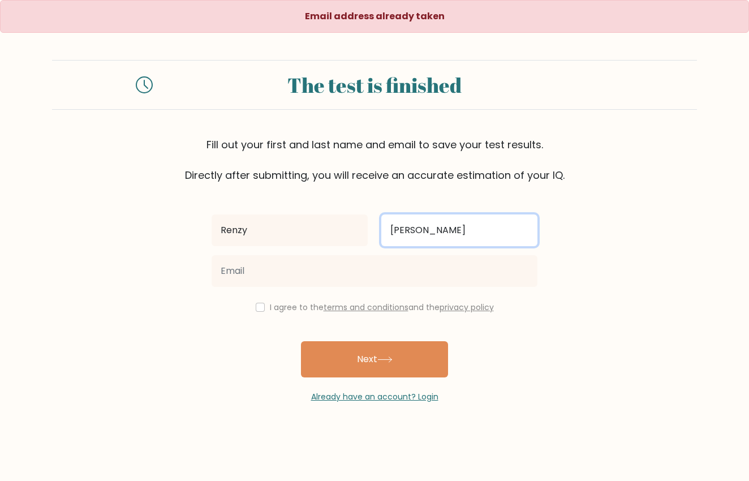
type input "Tolentino"
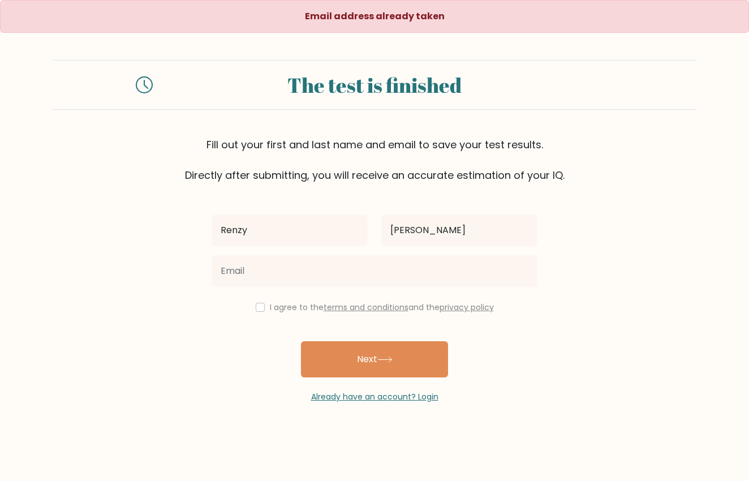
click at [254, 295] on div "Renzy Tolentino I agree to the terms and conditions and the privacy policy Next…" at bounding box center [374, 293] width 339 height 220
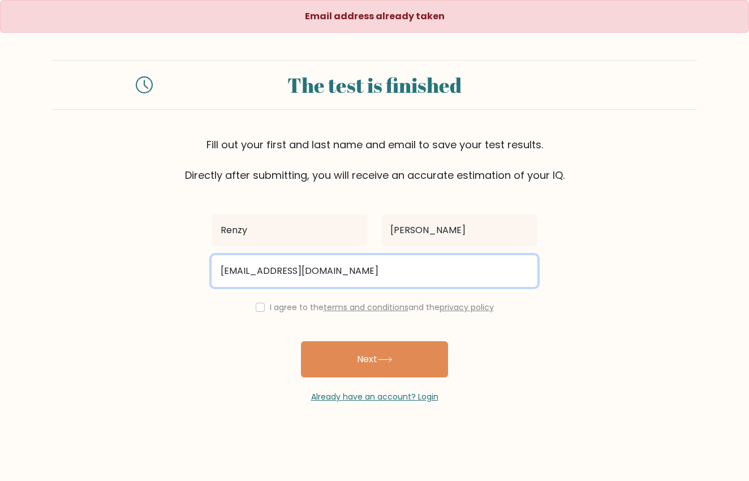
type input "renzysangre@gmail.com"
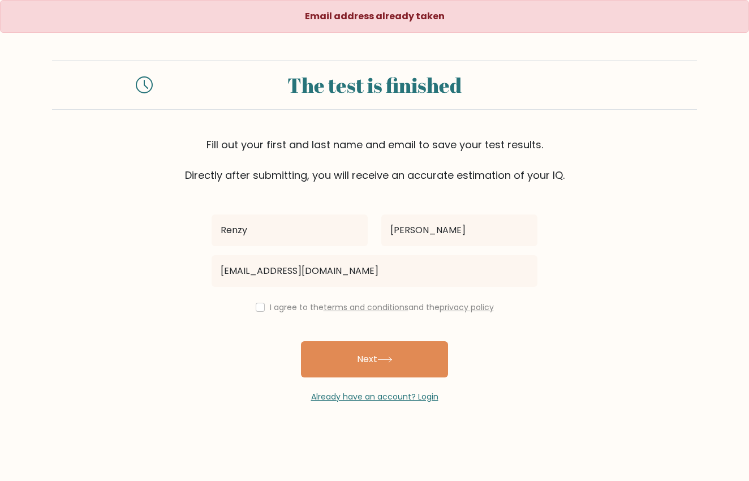
click at [257, 310] on input "checkbox" at bounding box center [260, 306] width 9 height 9
checkbox input "true"
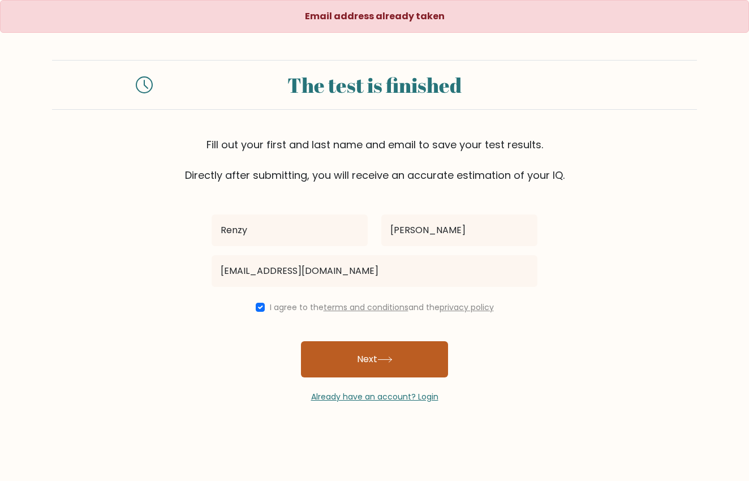
click at [341, 349] on button "Next" at bounding box center [374, 359] width 147 height 36
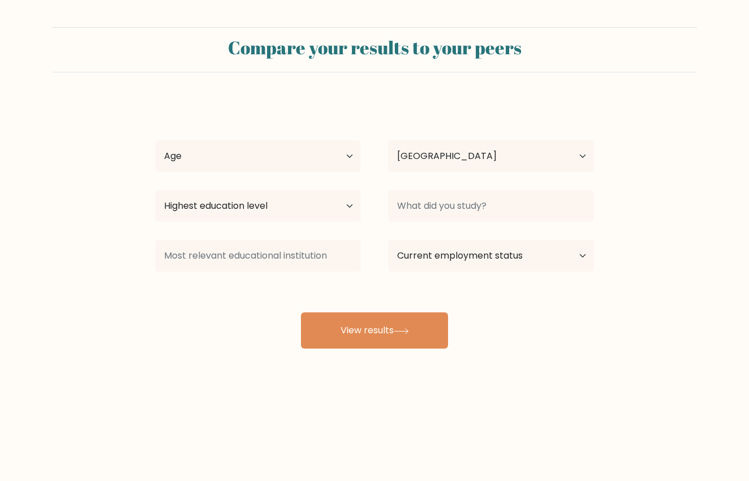
select select "PH"
select select "25_34"
select select "upper_secondary"
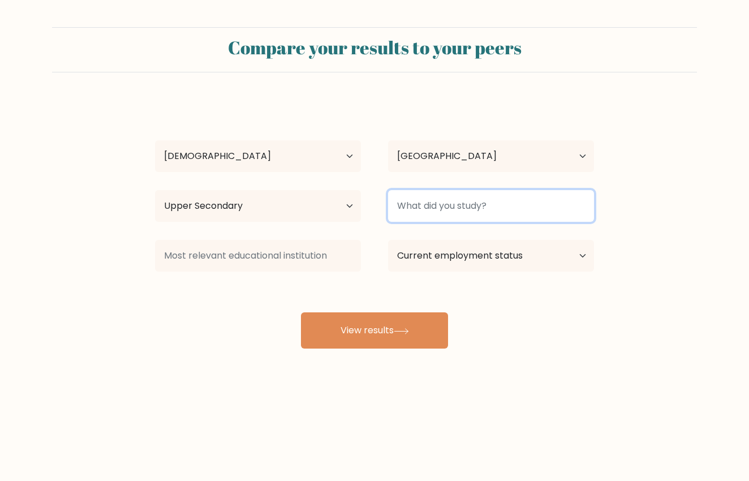
click at [490, 197] on input at bounding box center [491, 206] width 206 height 32
type input "G"
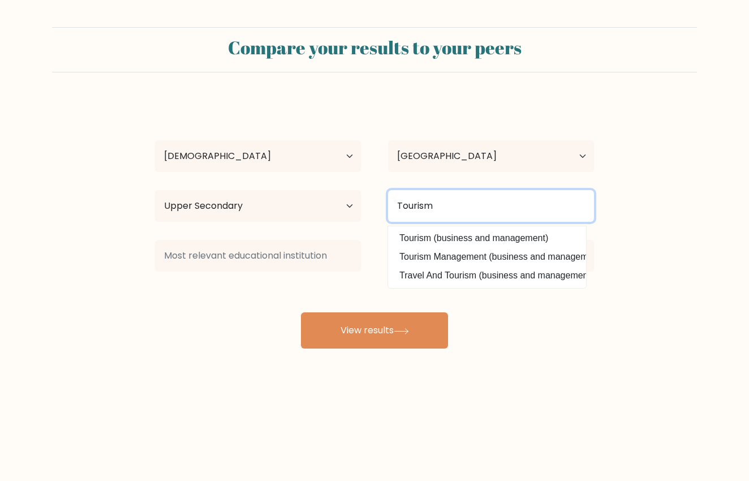
type input "Tourism"
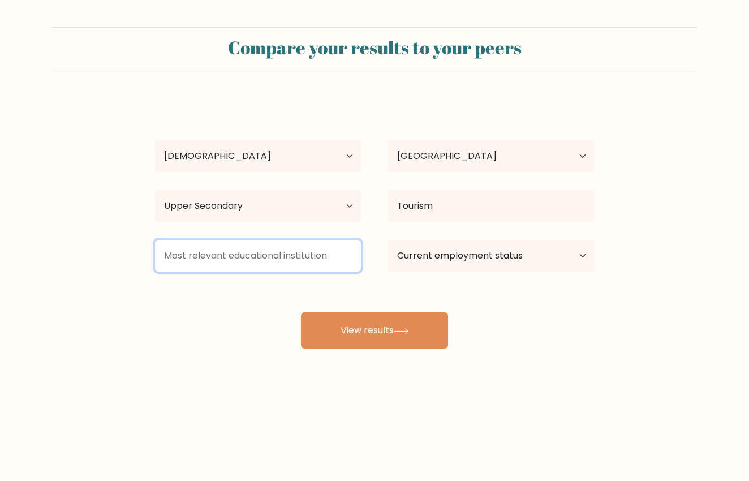
click at [338, 253] on input at bounding box center [258, 256] width 206 height 32
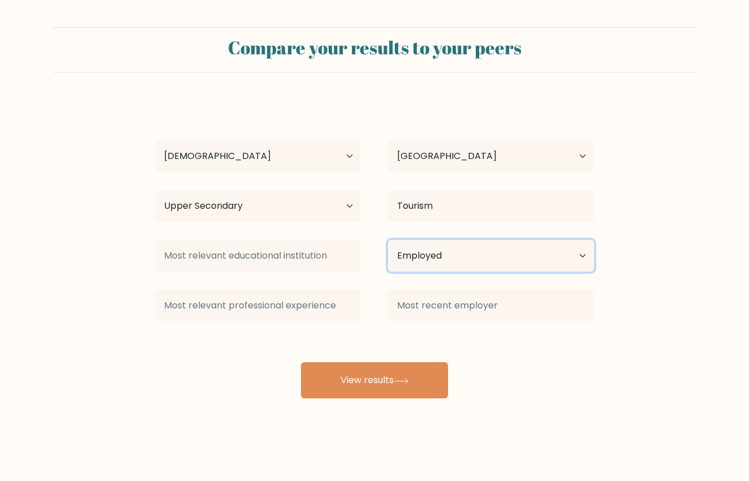
select select "other"
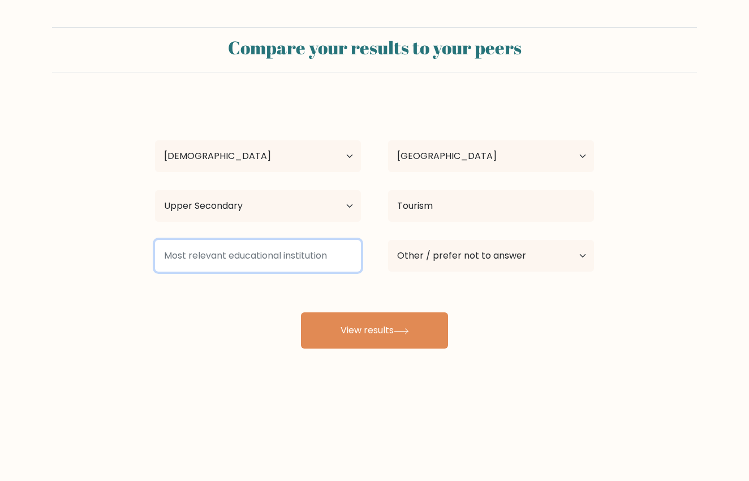
click at [310, 256] on input at bounding box center [258, 256] width 206 height 32
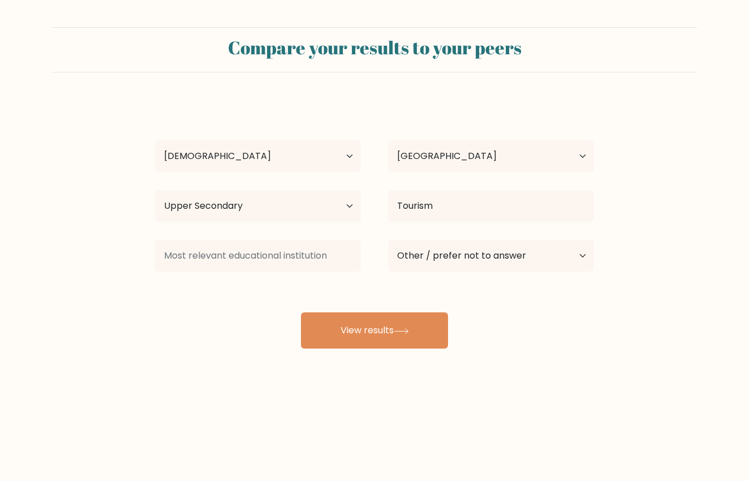
click at [352, 307] on div "Renzy Tolentino Age Under 18 years old 18-24 years old 25-34 years old 35-44 ye…" at bounding box center [374, 224] width 452 height 249
click at [352, 313] on div "Renzy Tolentino Age Under 18 years old 18-24 years old 25-34 years old 35-44 ye…" at bounding box center [374, 224] width 452 height 249
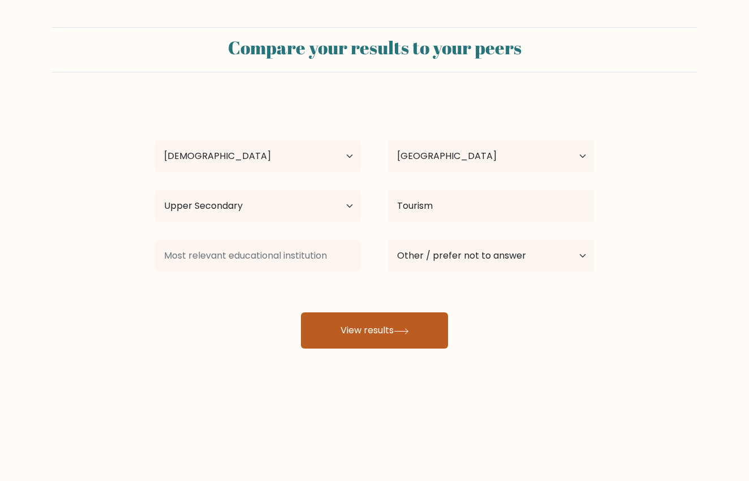
click at [352, 323] on button "View results" at bounding box center [374, 330] width 147 height 36
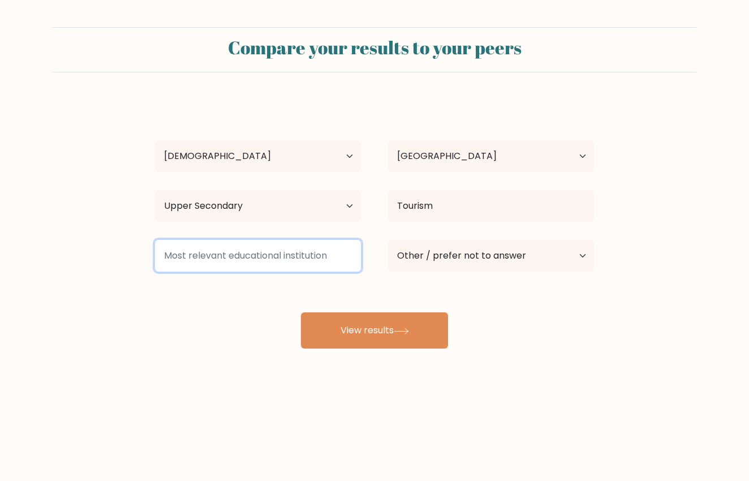
type input "M"
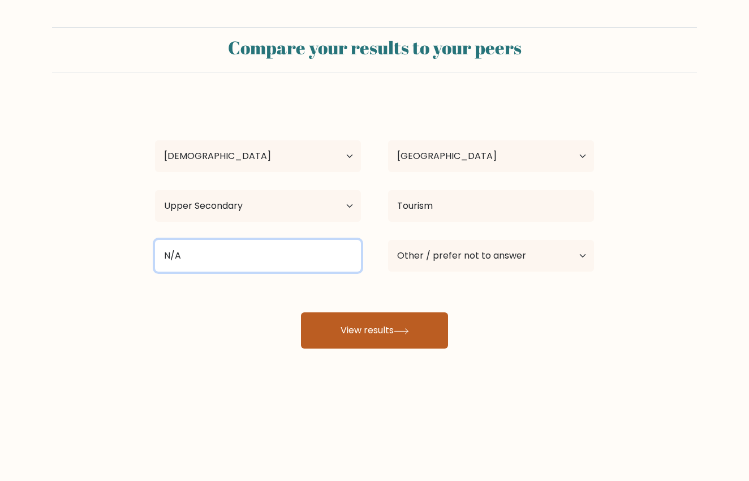
type input "N/A"
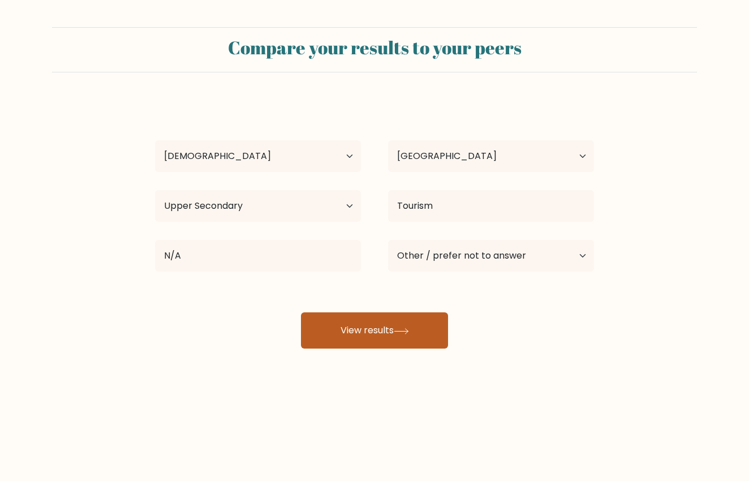
click at [362, 322] on button "View results" at bounding box center [374, 330] width 147 height 36
